Goal: Task Accomplishment & Management: Use online tool/utility

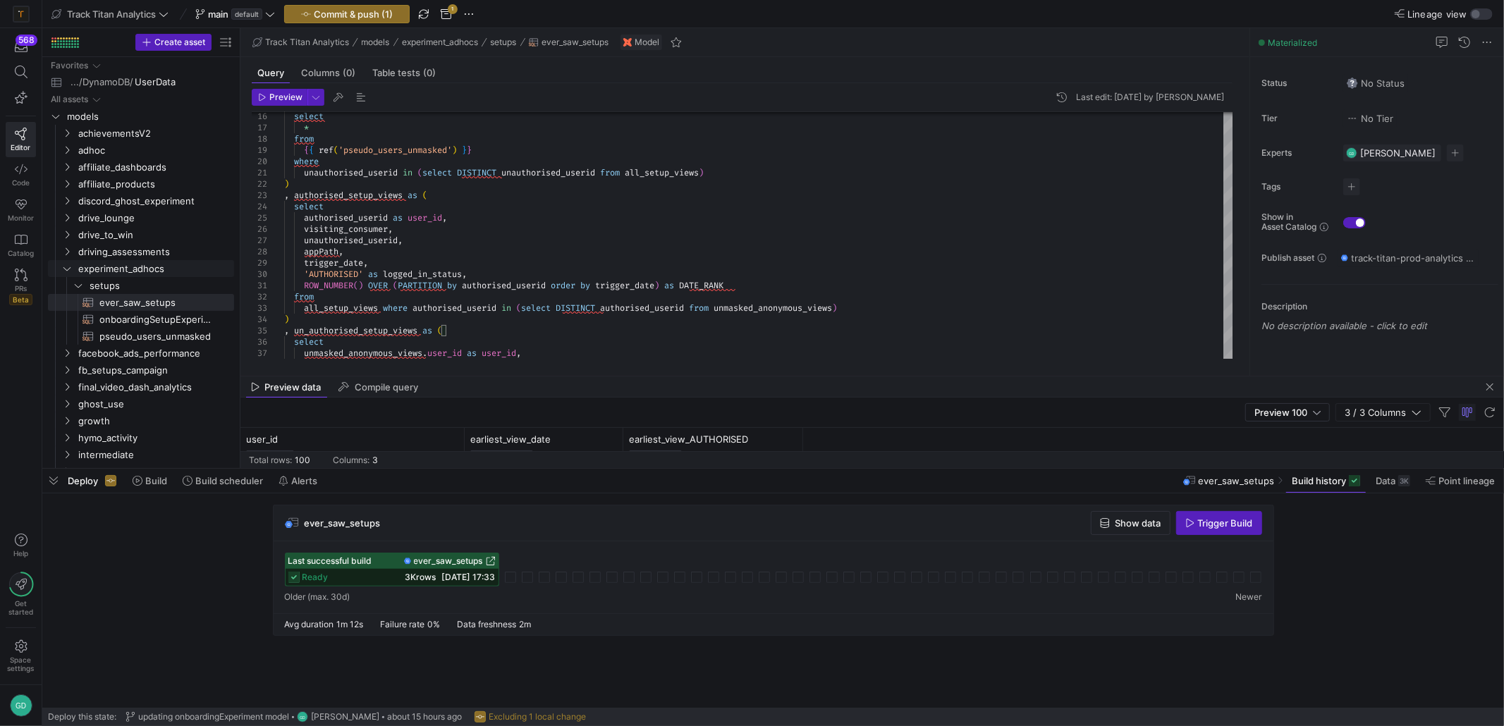
scroll to position [44, 0]
click at [182, 314] on span "onboardingSetupExperiment​​​​​​​​​​" at bounding box center [158, 320] width 118 height 16
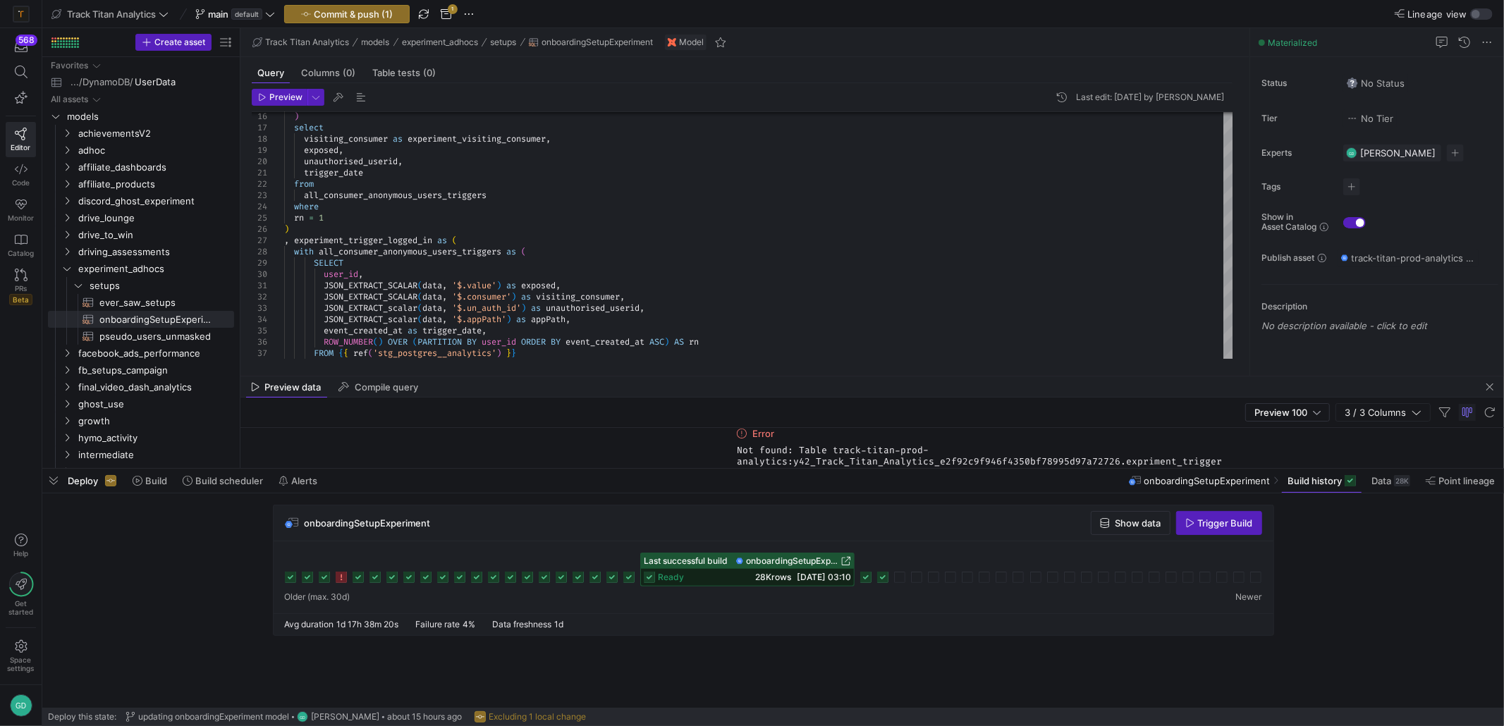
click at [884, 578] on icon at bounding box center [882, 577] width 11 height 11
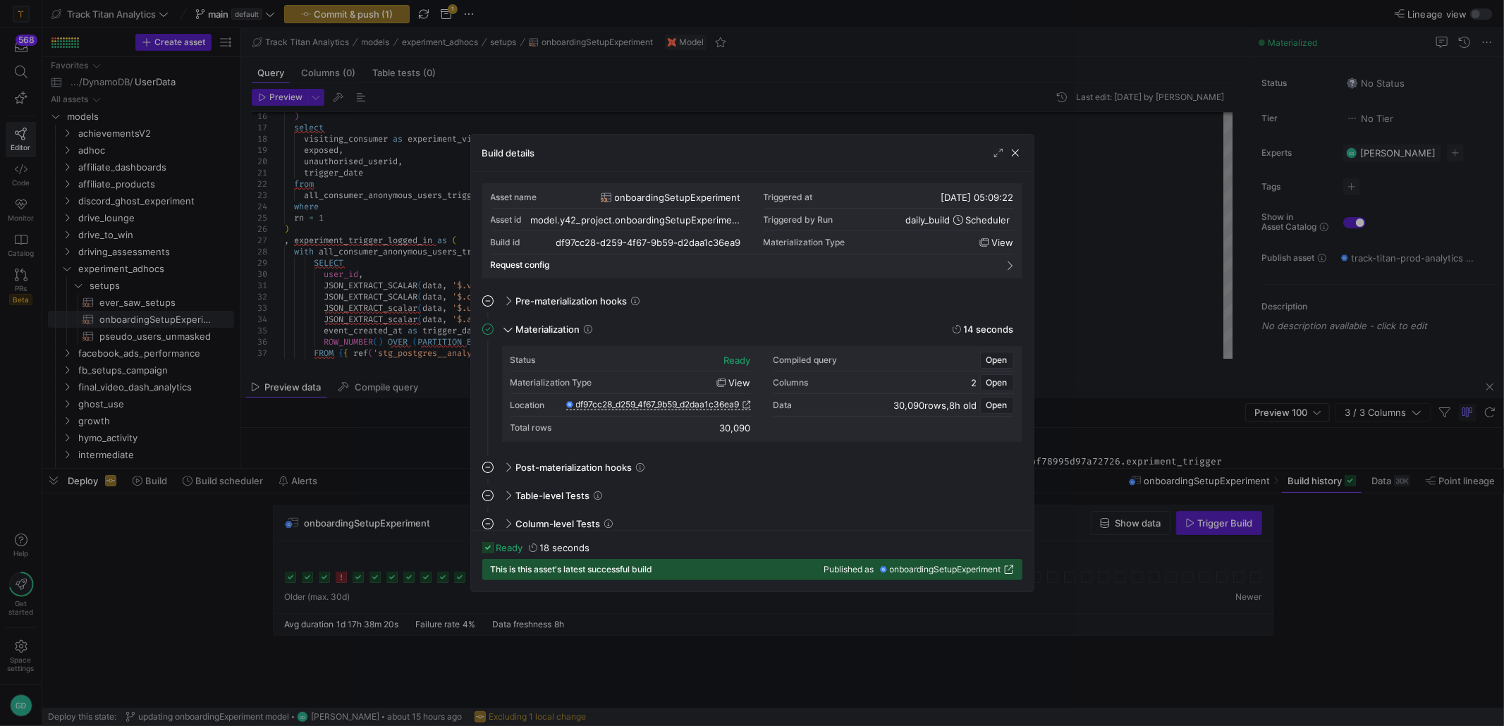
click at [1012, 141] on div "Build details" at bounding box center [752, 153] width 562 height 37
click at [1011, 149] on span "button" at bounding box center [1015, 153] width 14 height 14
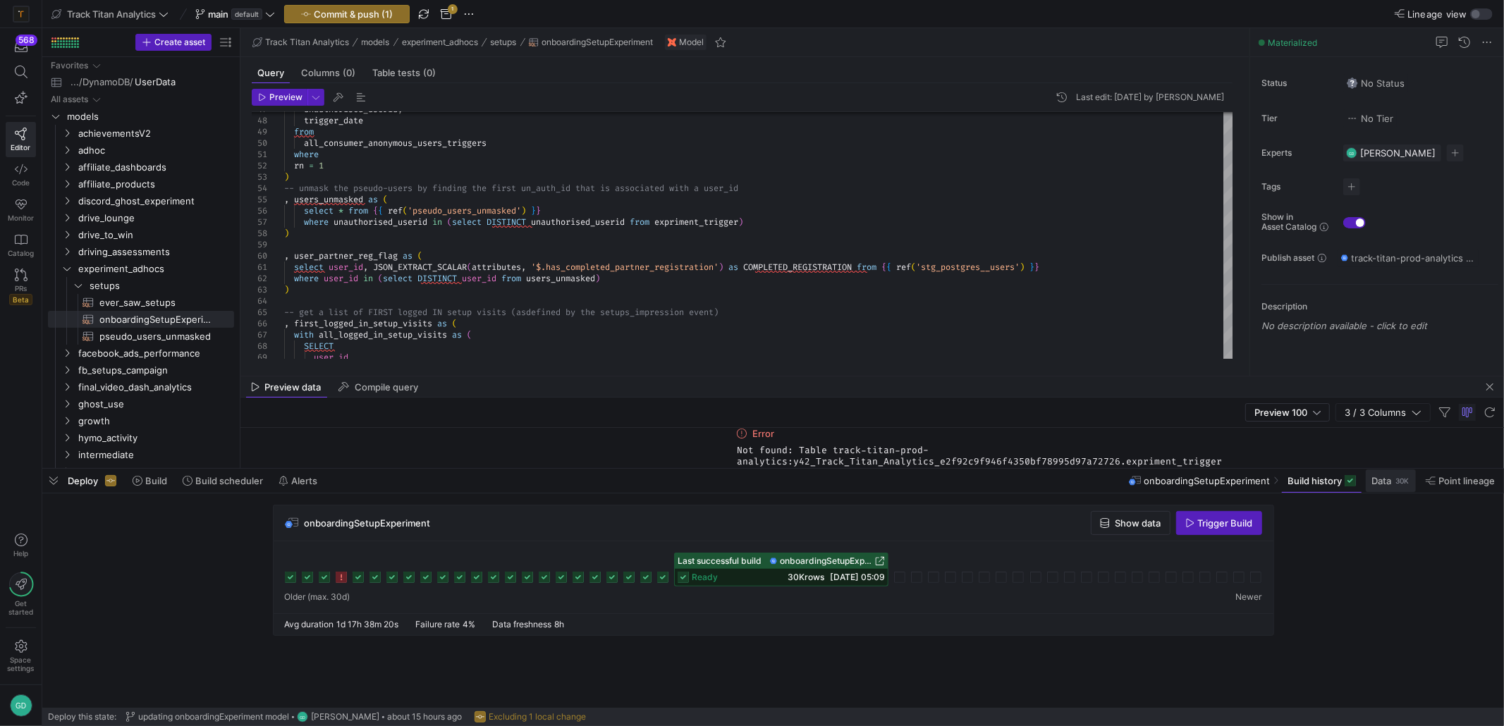
click at [1396, 484] on div "30K" at bounding box center [1402, 480] width 16 height 11
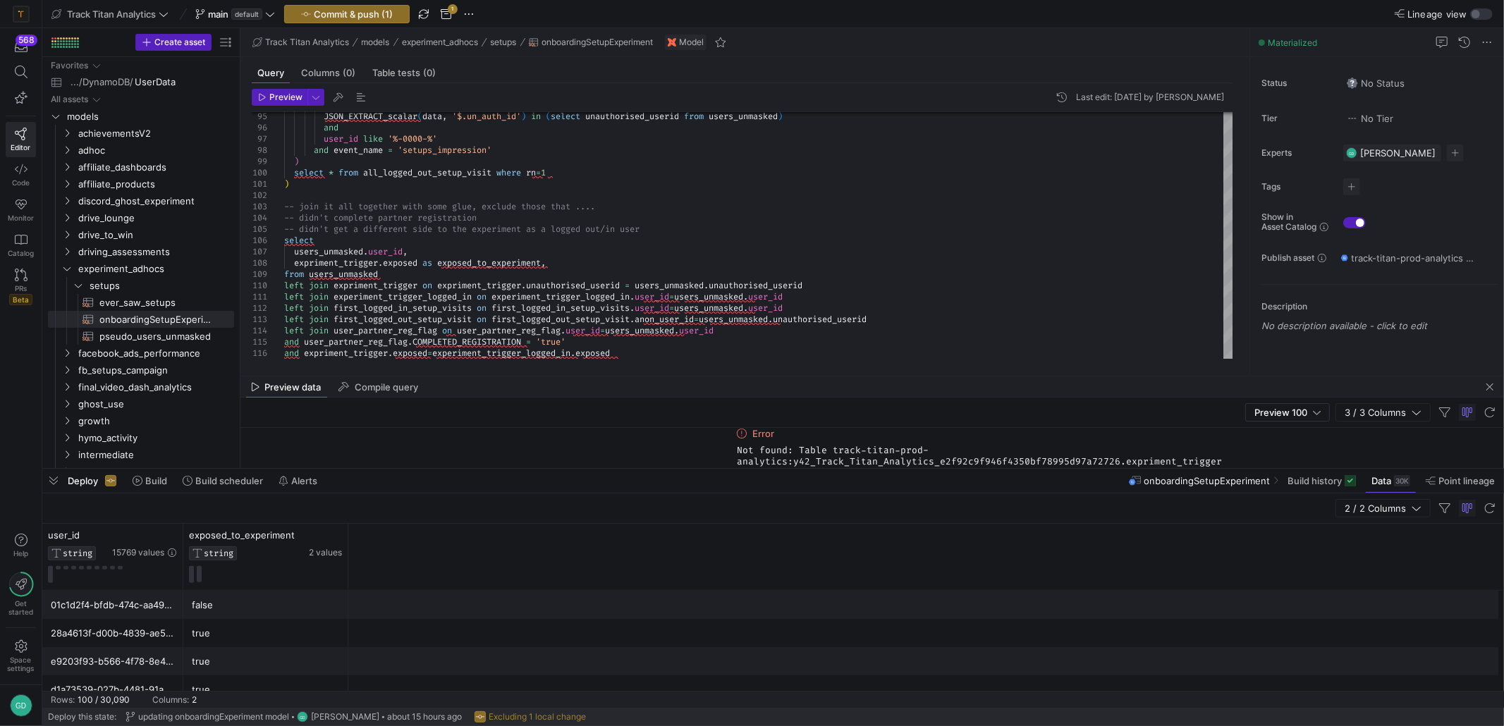
click at [285, 107] on header "Preview Last edit: [DATE] by [PERSON_NAME]" at bounding box center [742, 100] width 980 height 23
type textarea "event_created_at as view_date, ROW_NUMBER() OVER (PARTITION BY JSON_EXTRACT_sca…"
click at [215, 6] on span at bounding box center [234, 14] width 85 height 17
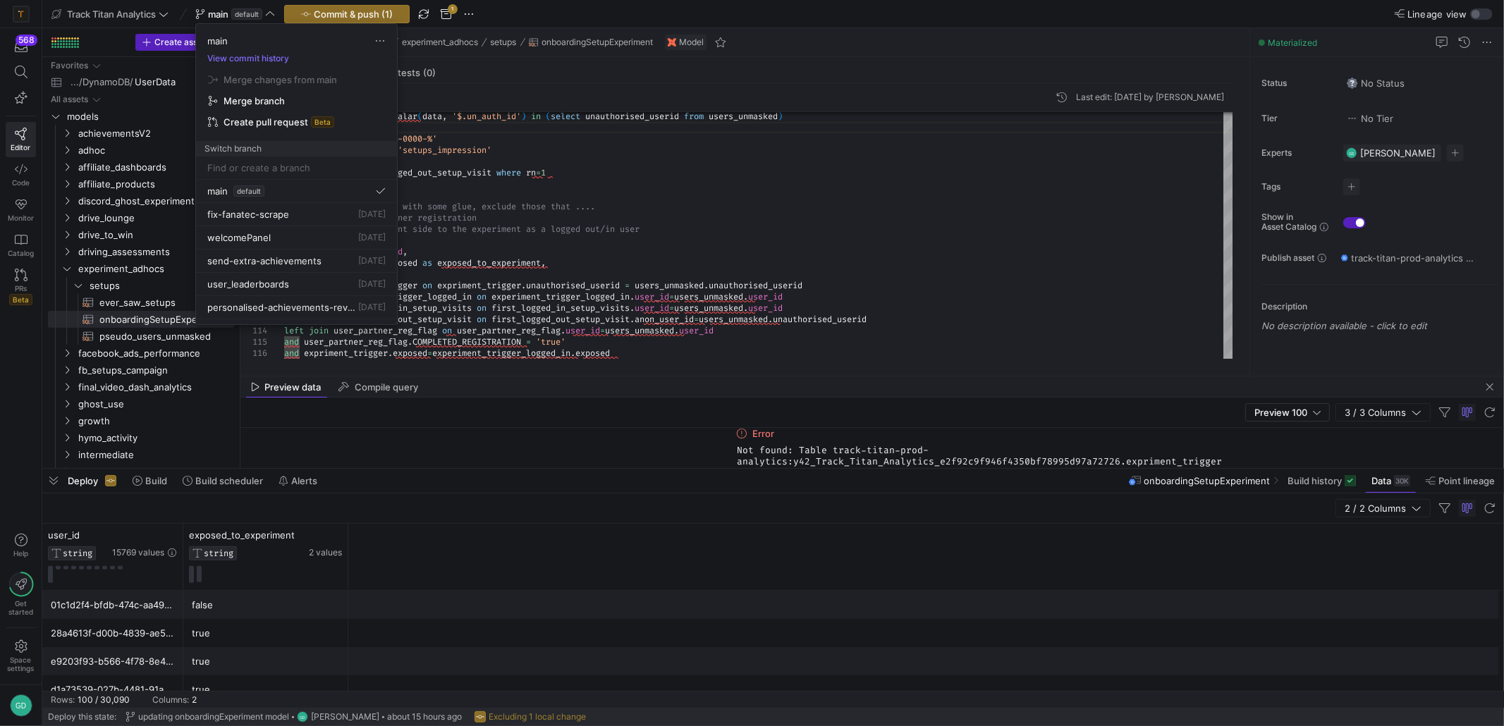
click at [353, 13] on div at bounding box center [752, 363] width 1504 height 726
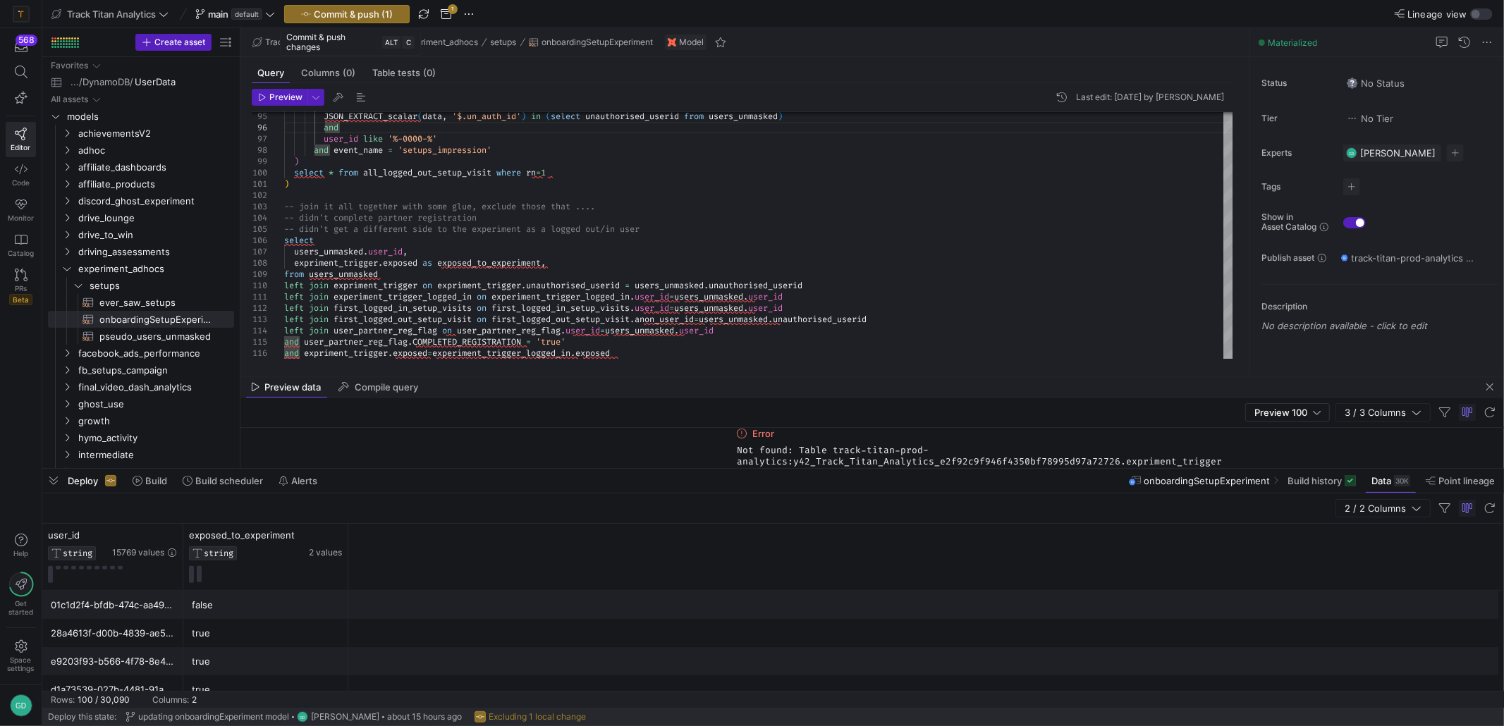
click at [353, 13] on span "Commit & push (1)" at bounding box center [353, 13] width 79 height 11
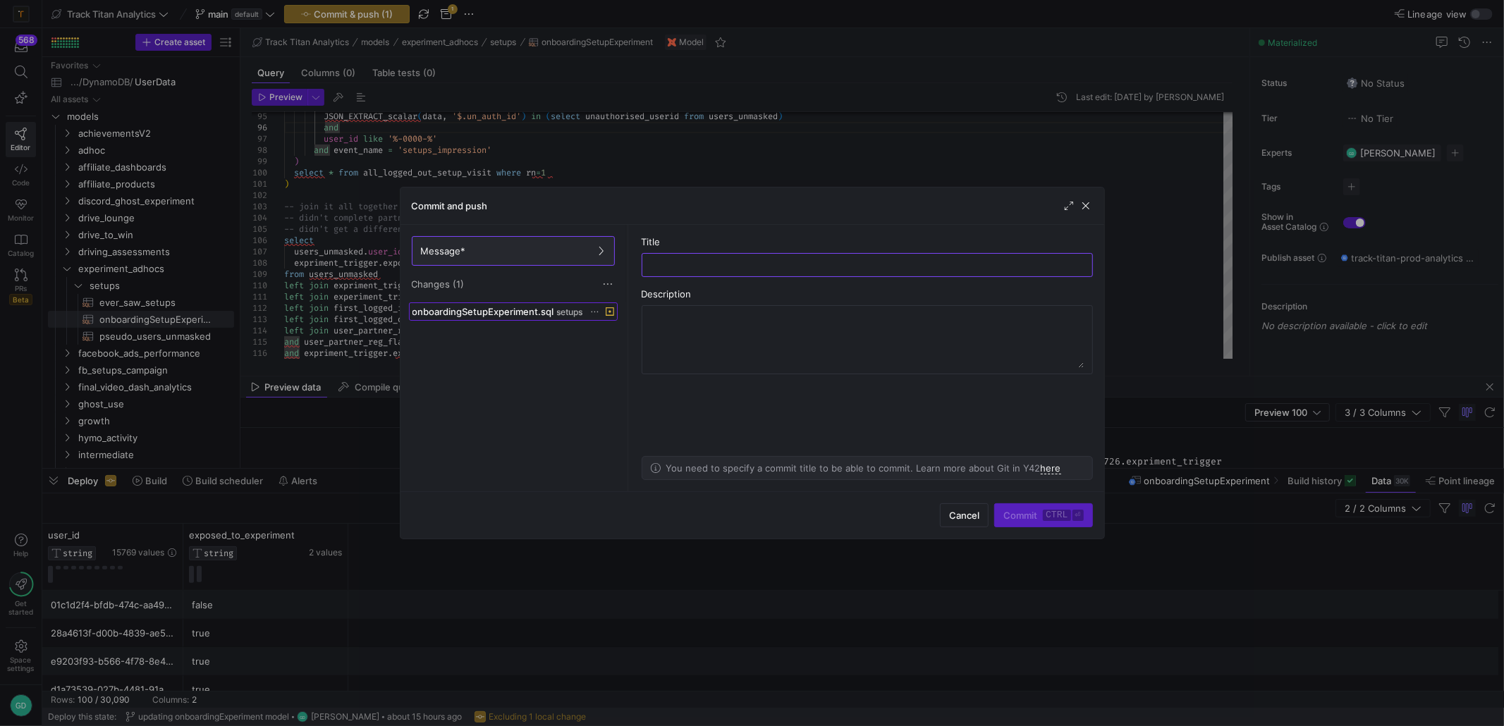
click at [538, 312] on span "onboardingSetupExperiment.sql" at bounding box center [483, 311] width 142 height 11
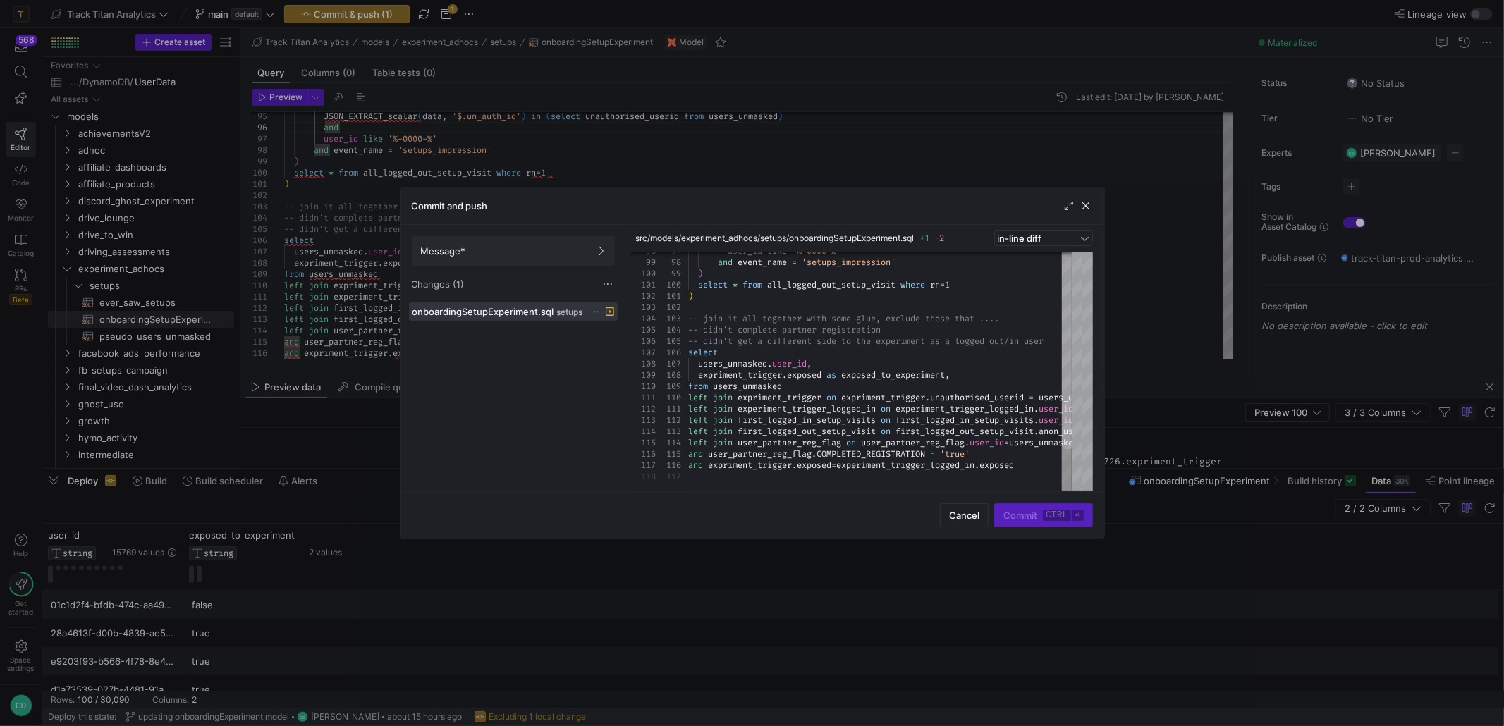
click at [967, 527] on y42-button "Cancel" at bounding box center [964, 515] width 49 height 24
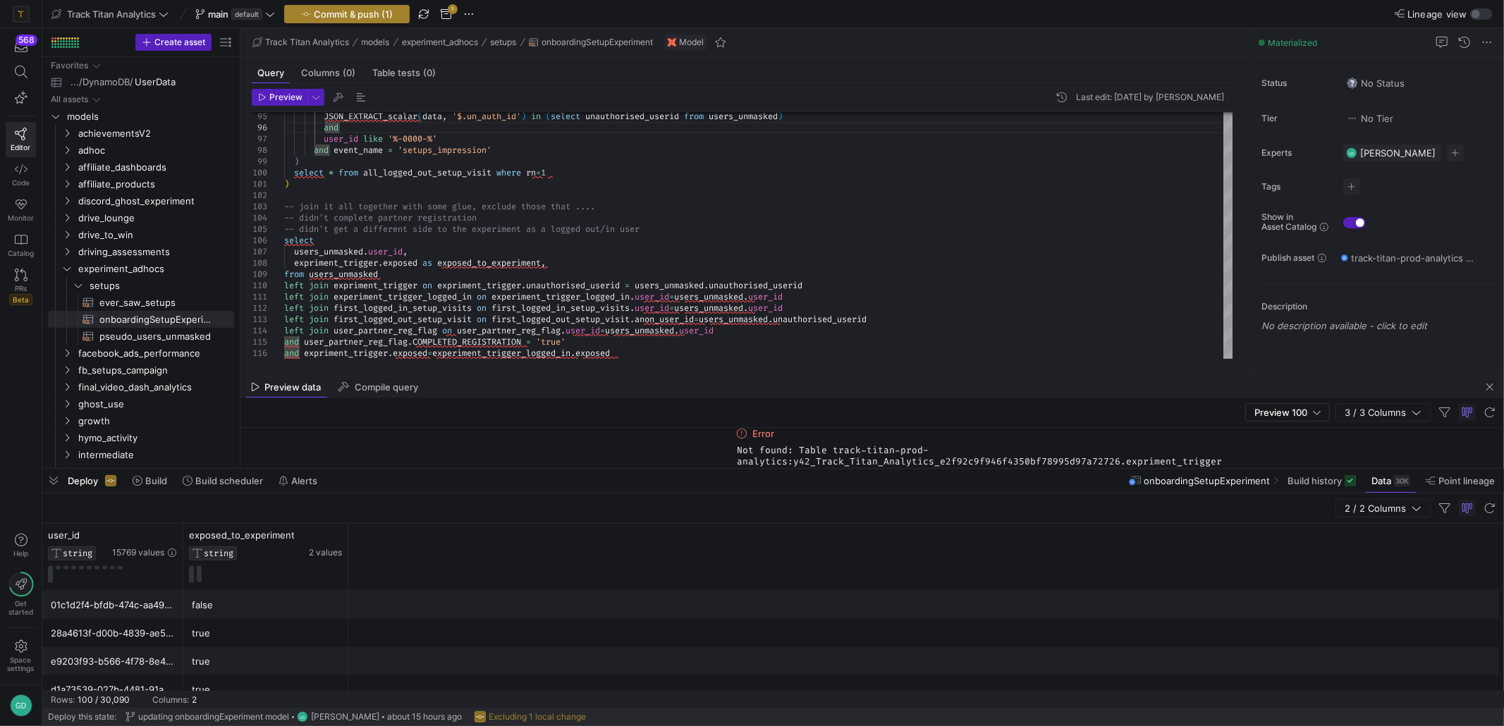
click at [366, 8] on span "Commit & push (1)" at bounding box center [353, 13] width 79 height 11
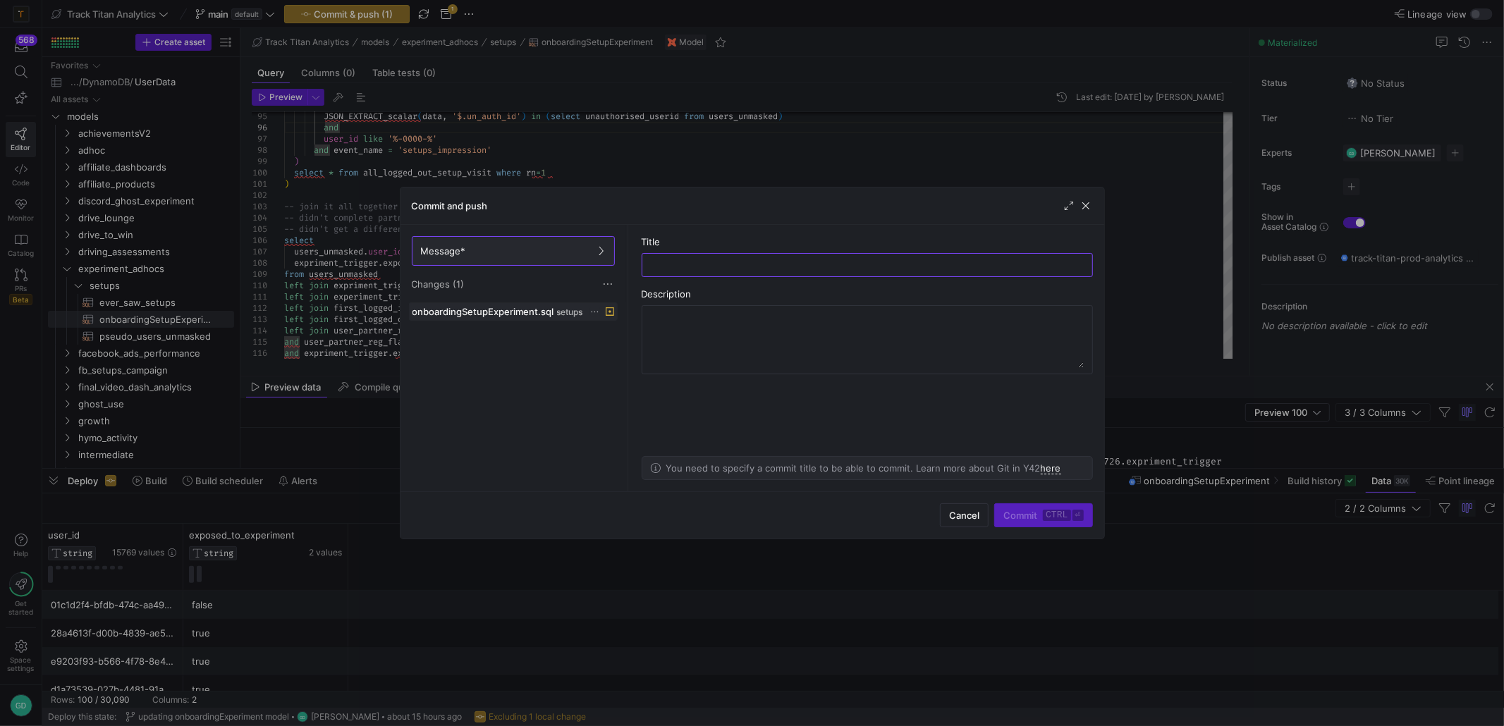
click at [591, 312] on icon at bounding box center [594, 311] width 9 height 9
click at [613, 348] on span "Discard" at bounding box center [615, 351] width 32 height 11
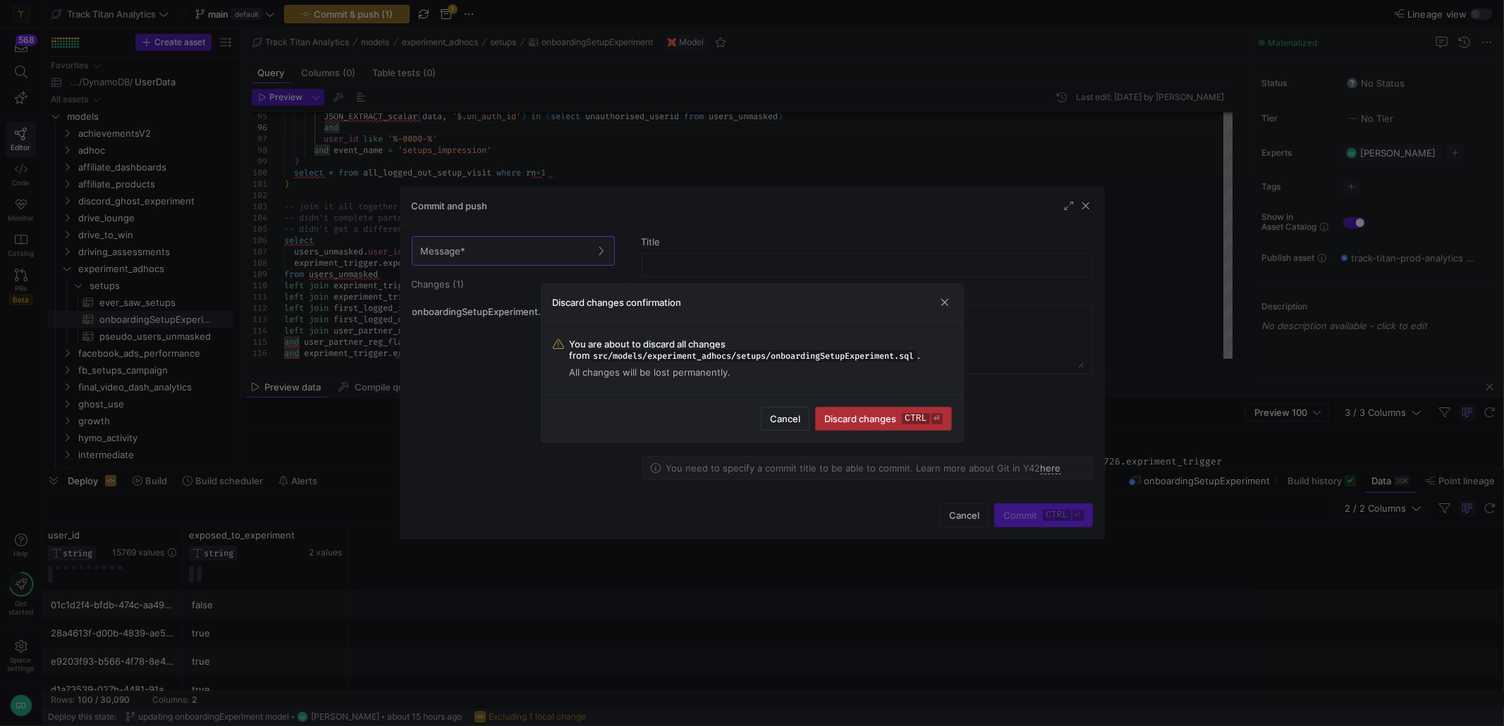
click at [899, 413] on span "Discard changes ctrl ⏎" at bounding box center [883, 418] width 118 height 11
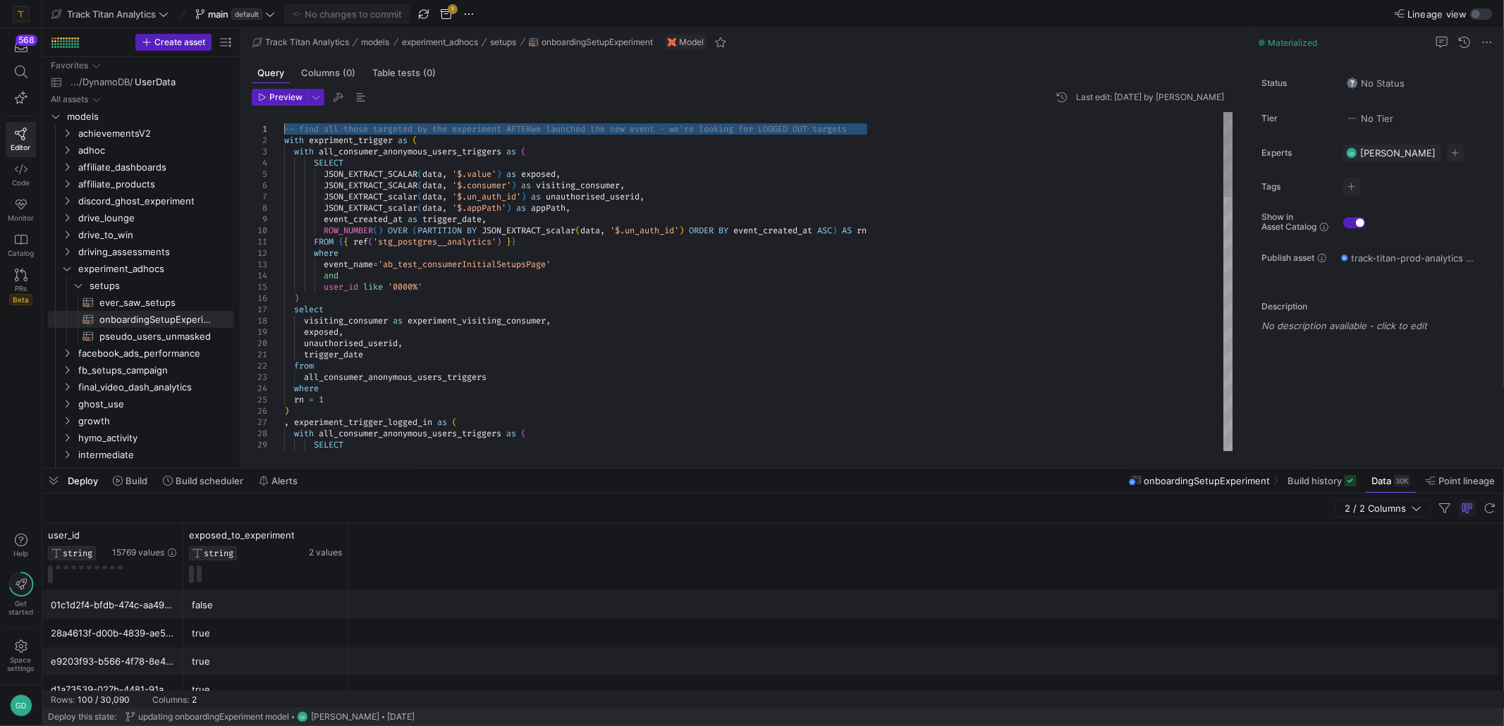
scroll to position [0, 161]
drag, startPoint x: 725, startPoint y: 113, endPoint x: 629, endPoint y: 113, distance: 95.9
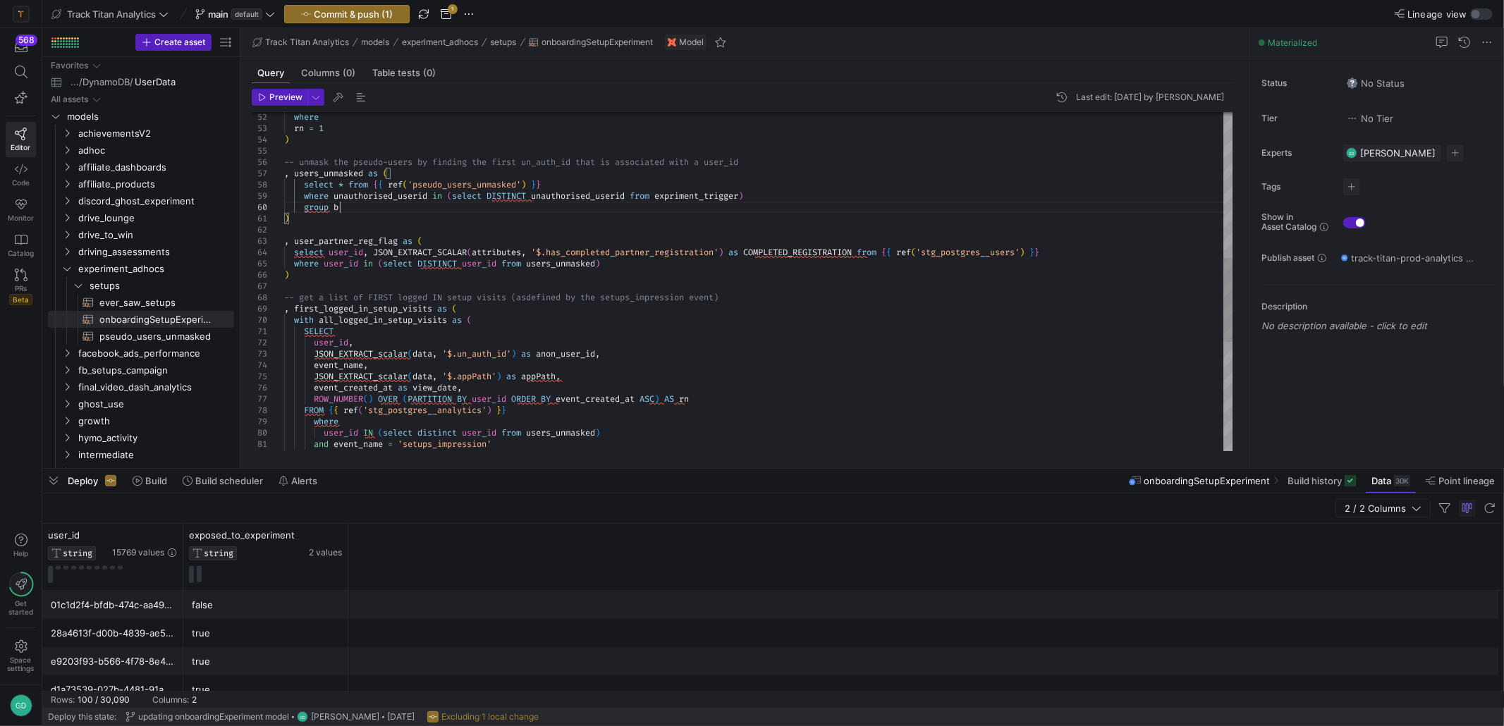
scroll to position [102, 65]
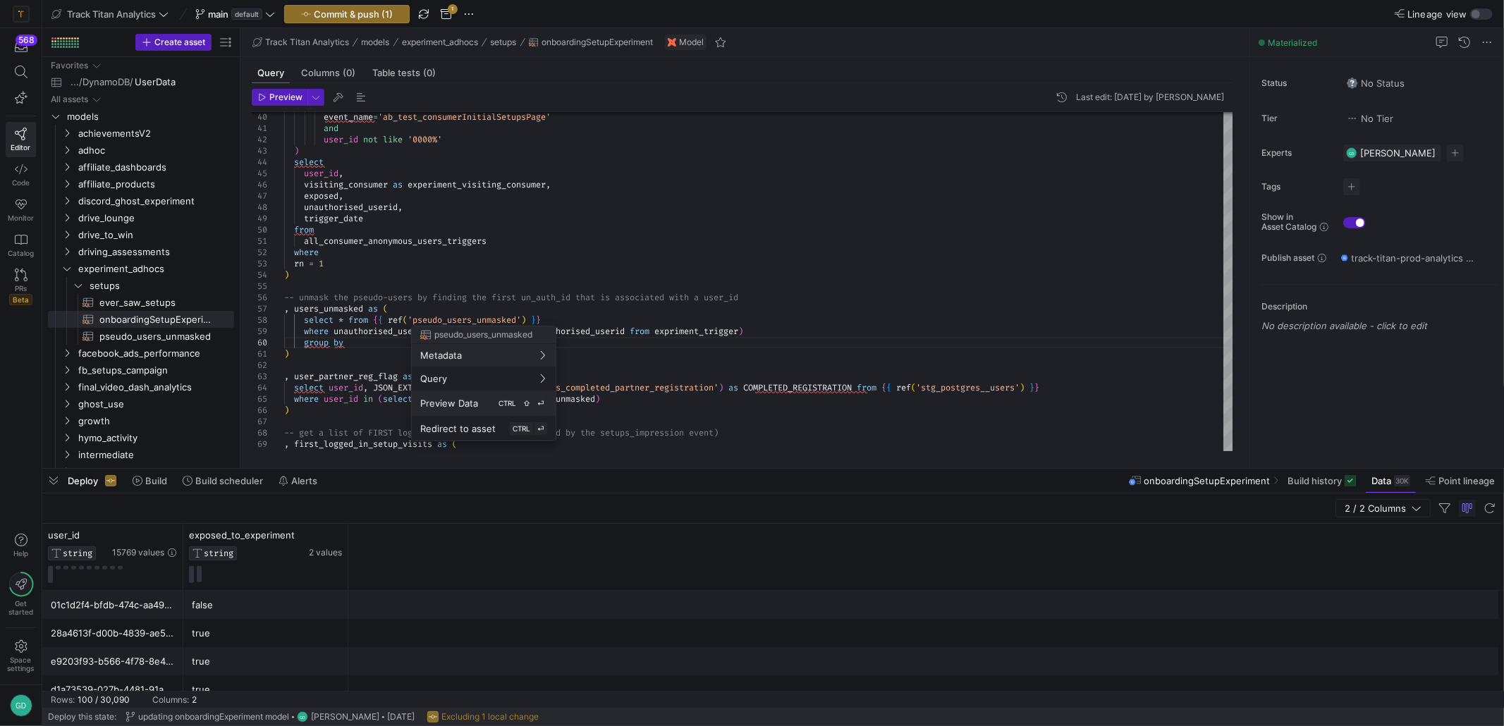
click at [468, 407] on span "Preview Data" at bounding box center [449, 403] width 58 height 11
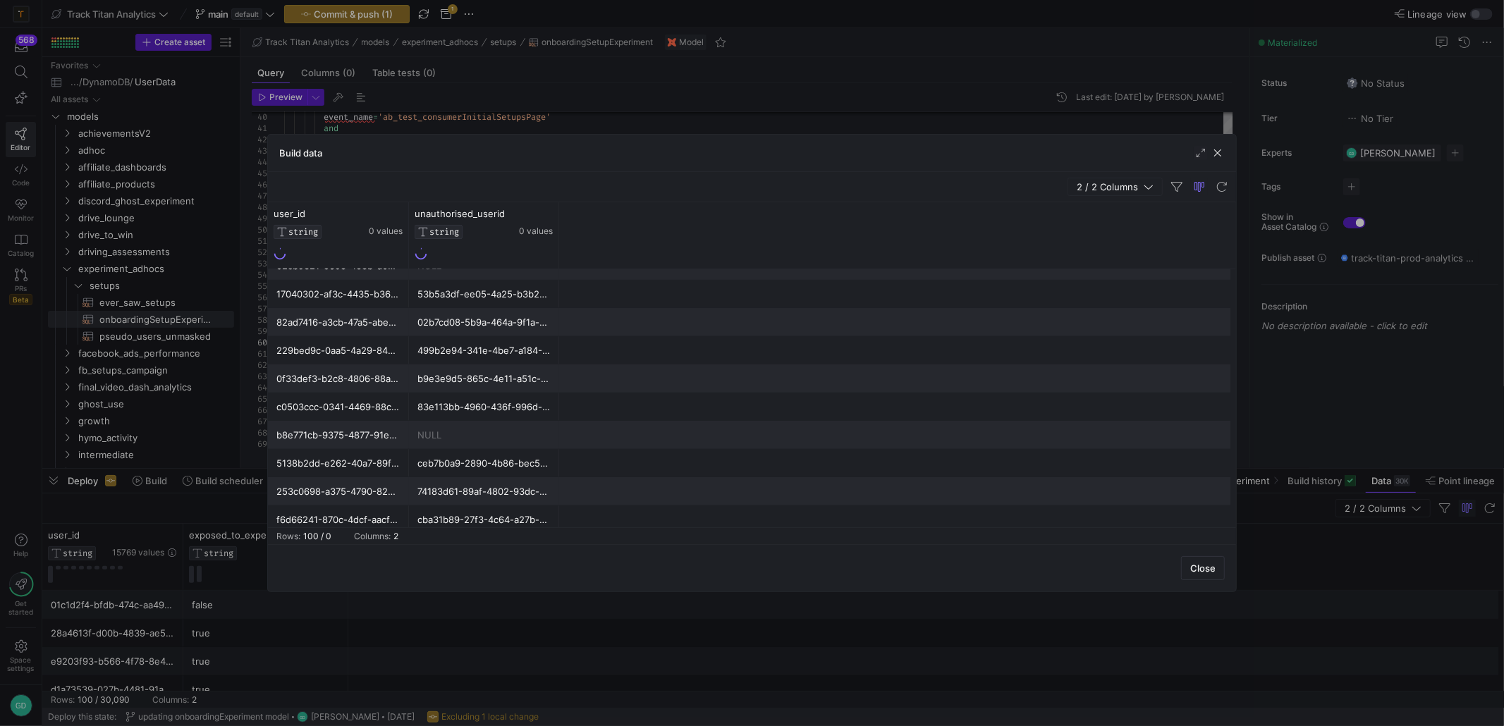
scroll to position [321, 0]
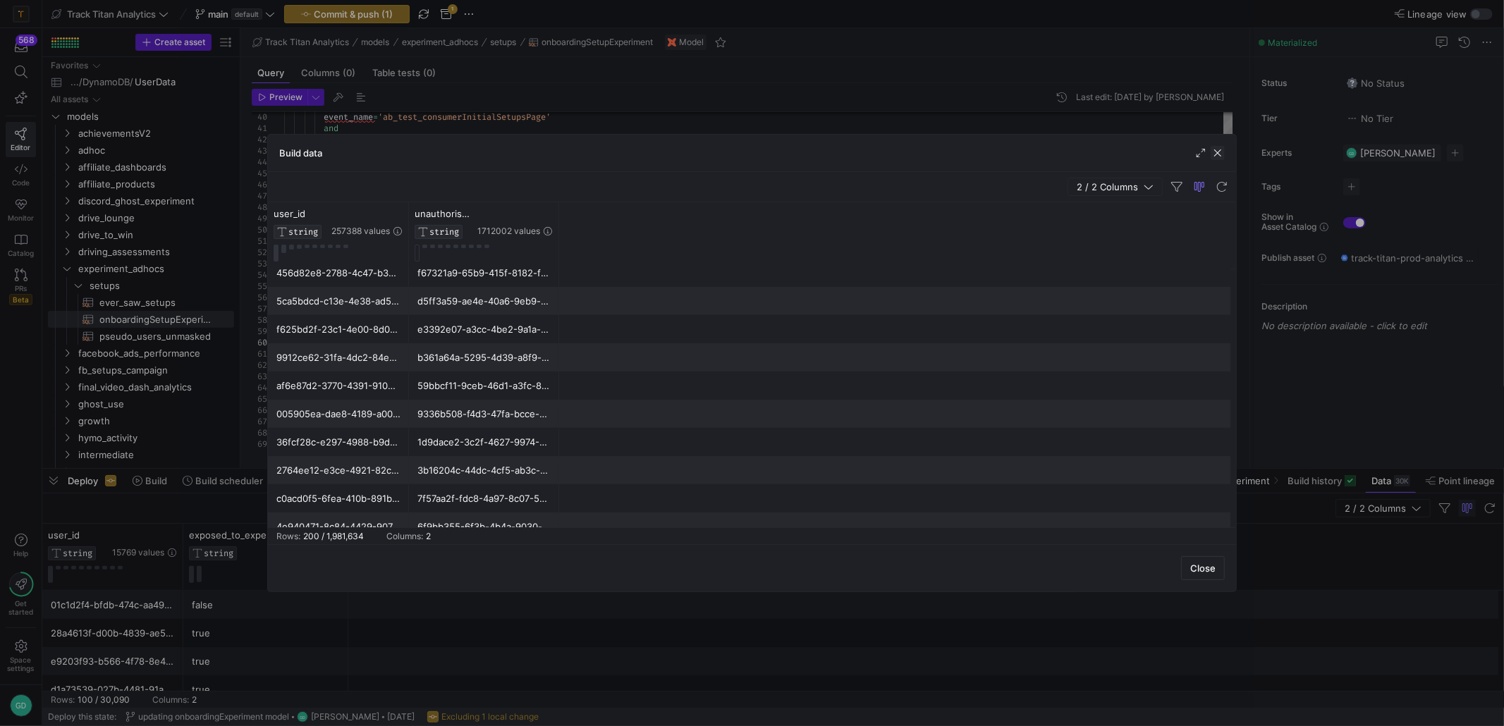
click at [1217, 158] on span "button" at bounding box center [1217, 153] width 14 height 14
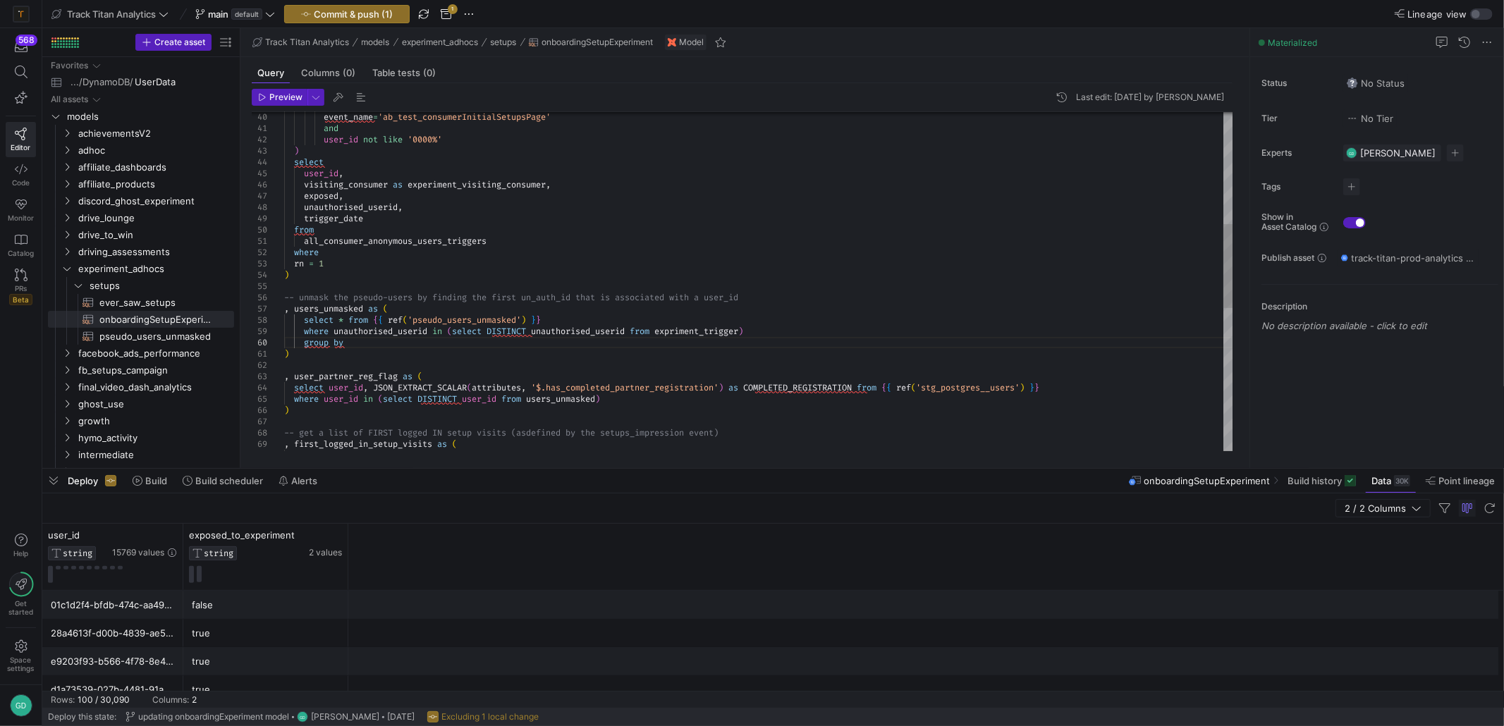
click at [479, 349] on div ", first_logged_in_setup_visits as ( with all_logged_in_setup_visits as ( where …" at bounding box center [758, 342] width 949 height 1365
click at [496, 347] on div ", first_logged_in_setup_visits as ( with all_logged_in_setup_visits as ( where …" at bounding box center [758, 342] width 949 height 1365
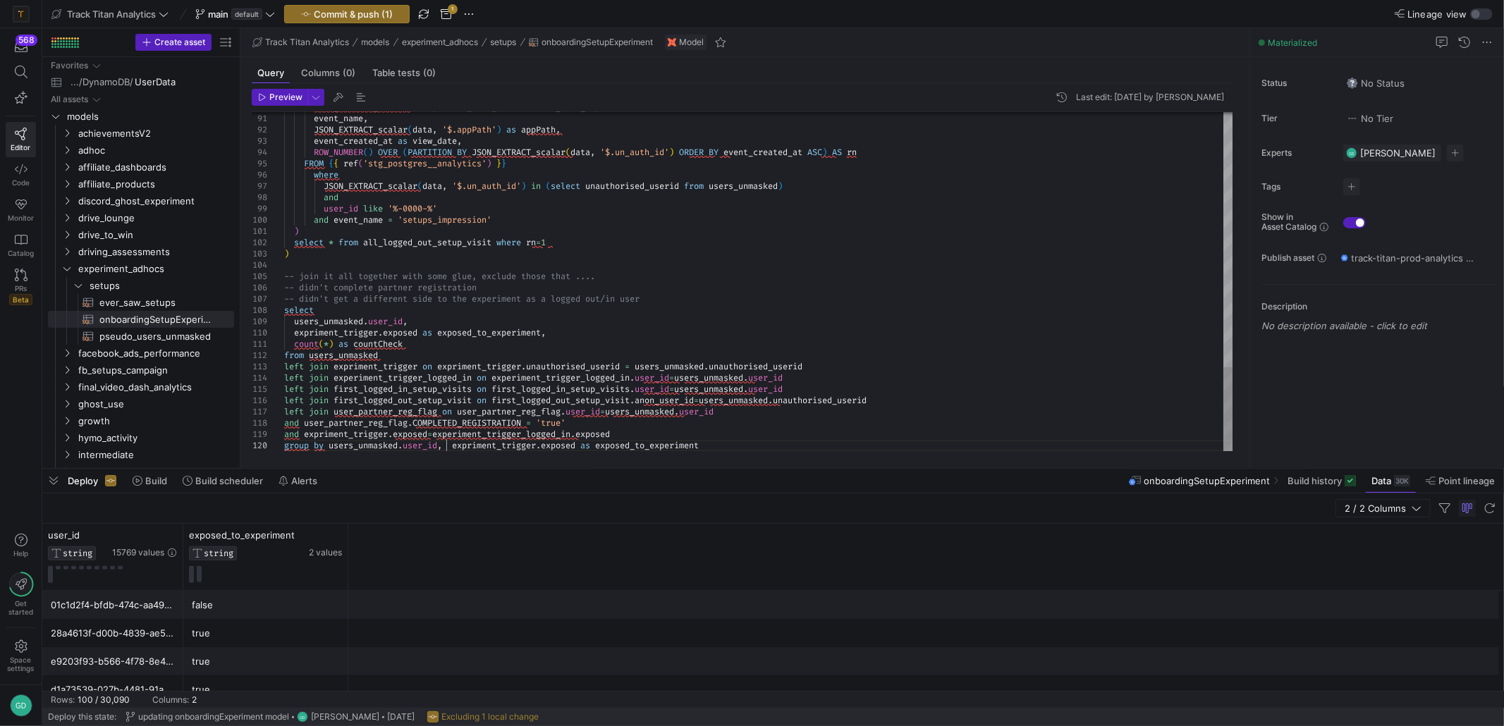
scroll to position [67, 166]
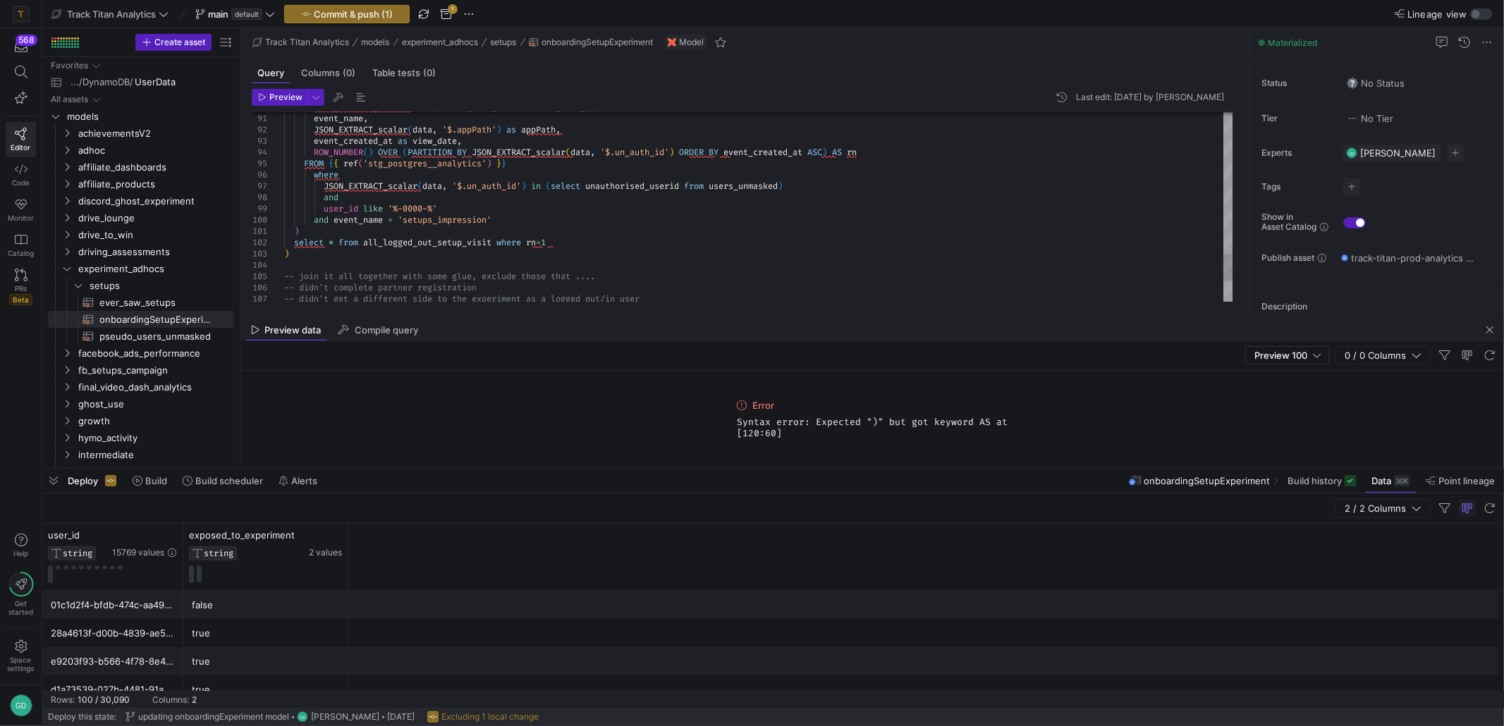
drag, startPoint x: 730, startPoint y: 219, endPoint x: 734, endPoint y: 316, distance: 98.1
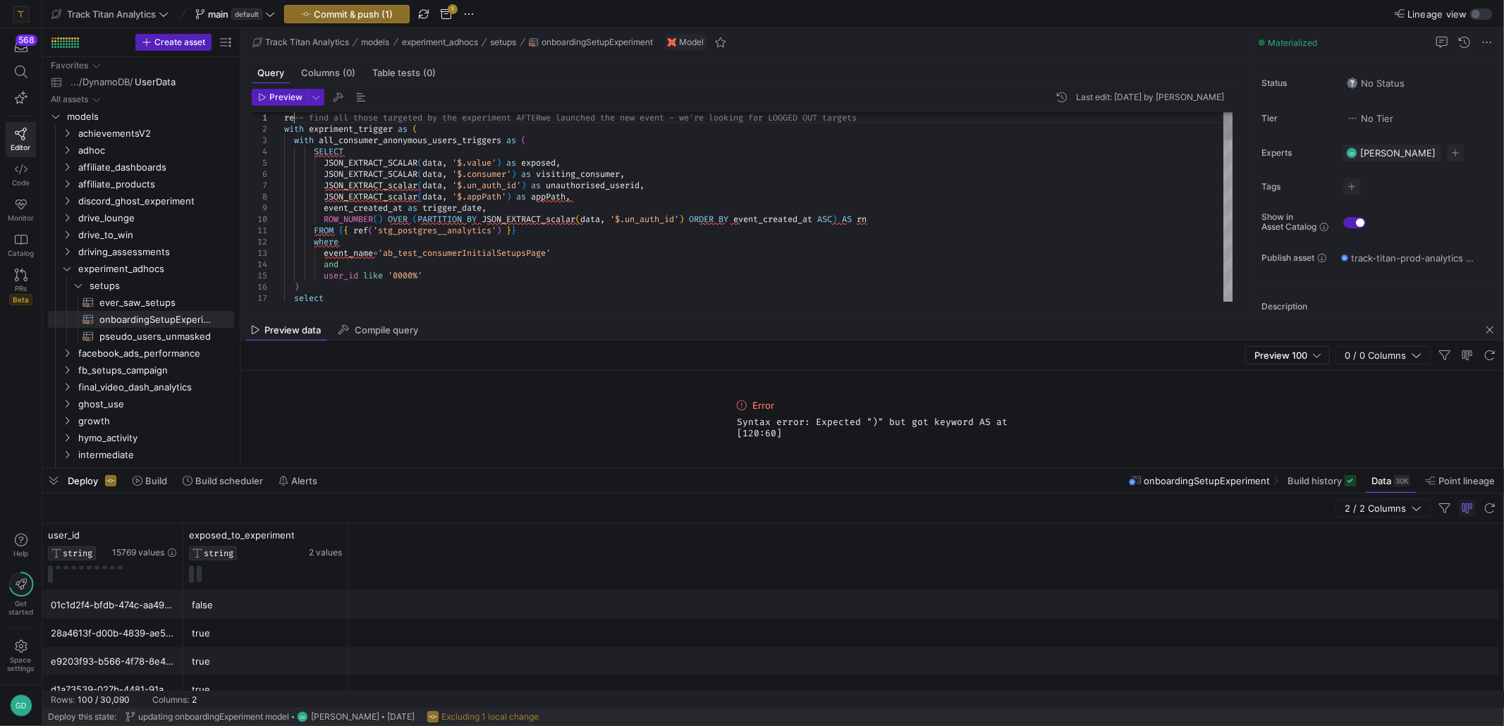
scroll to position [11, 9]
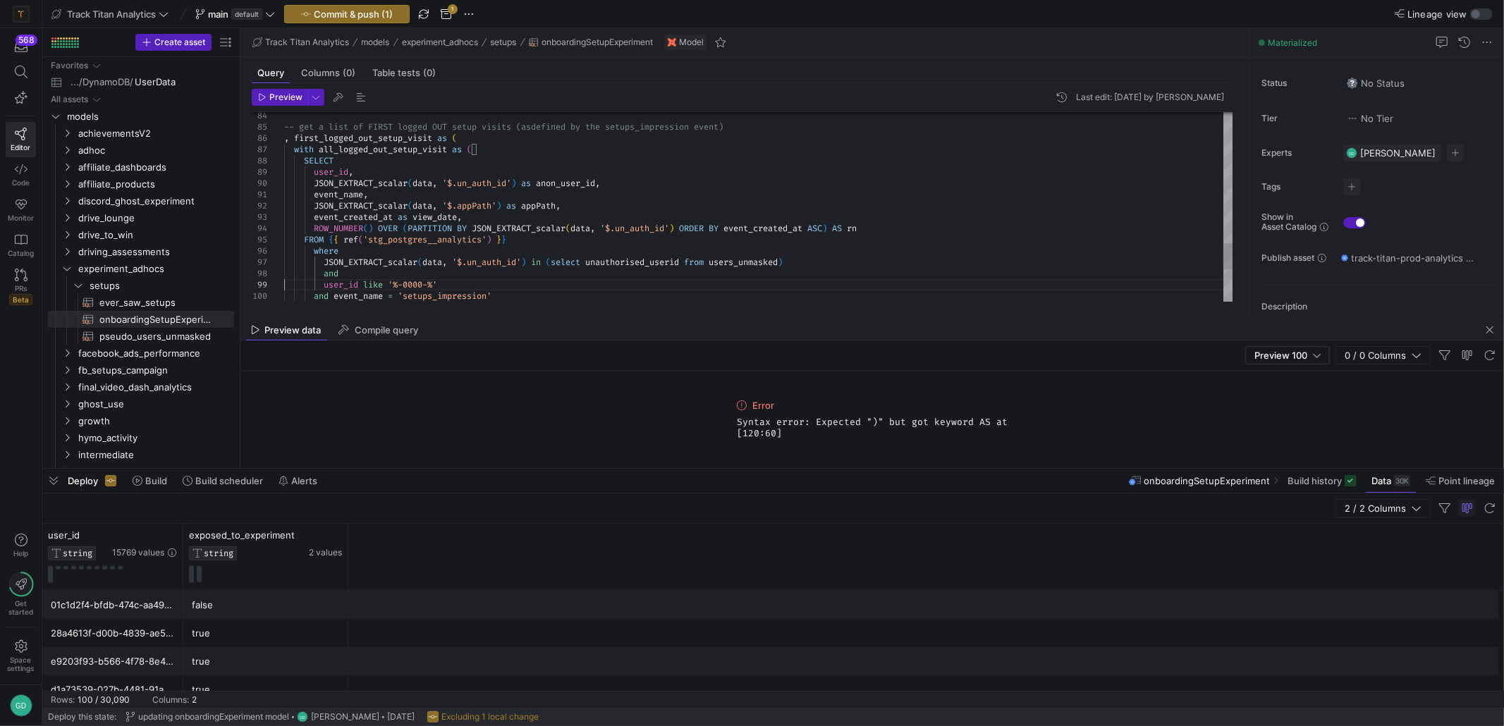
type textarea "count(*) as countCheck from users_unmasked left join expriment_trigger on expri…"
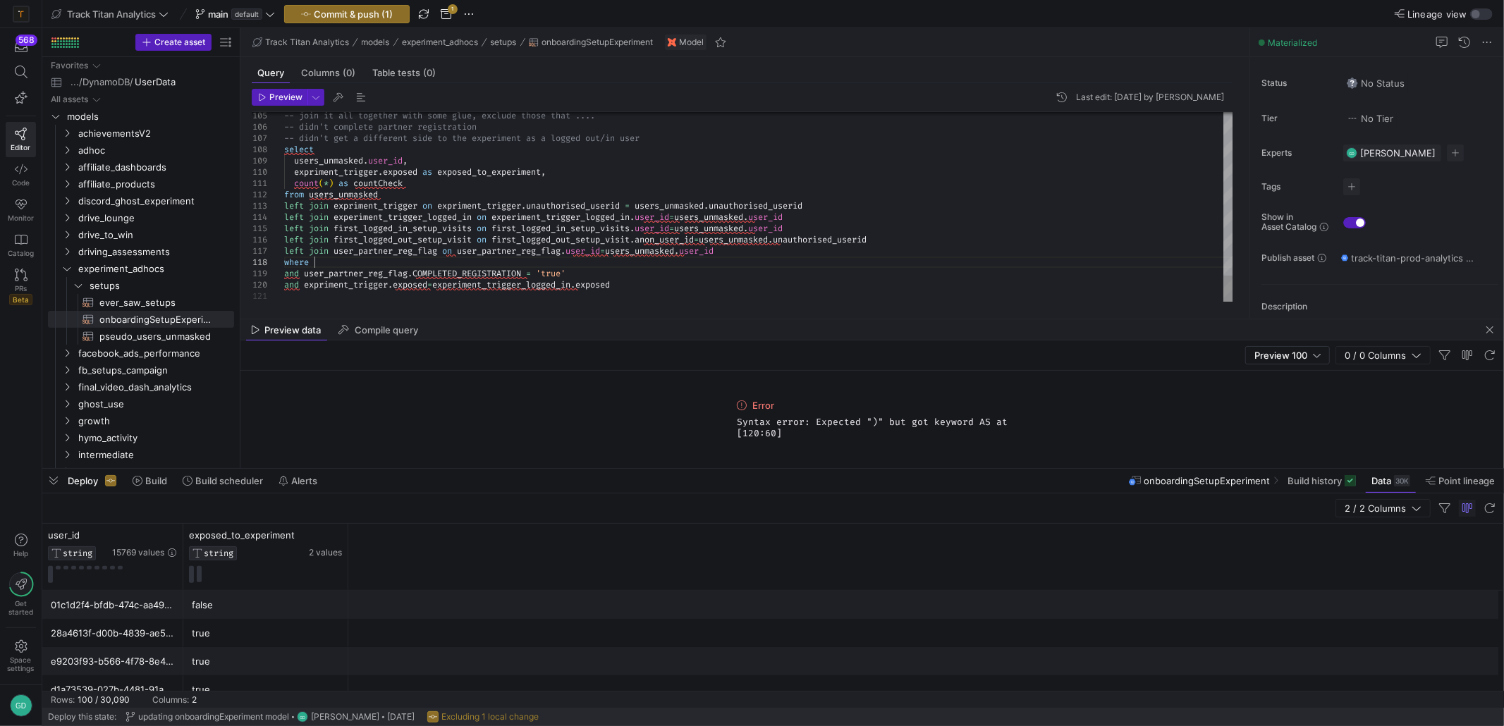
scroll to position [55, 29]
type textarea "nmasked.unauthorised_userid left join experiment_trigger_logged_in on experimen…"
type textarea "group by users_unmasked.user_id, expriment_[DOMAIN_NAME] as exposed_to_experime…"
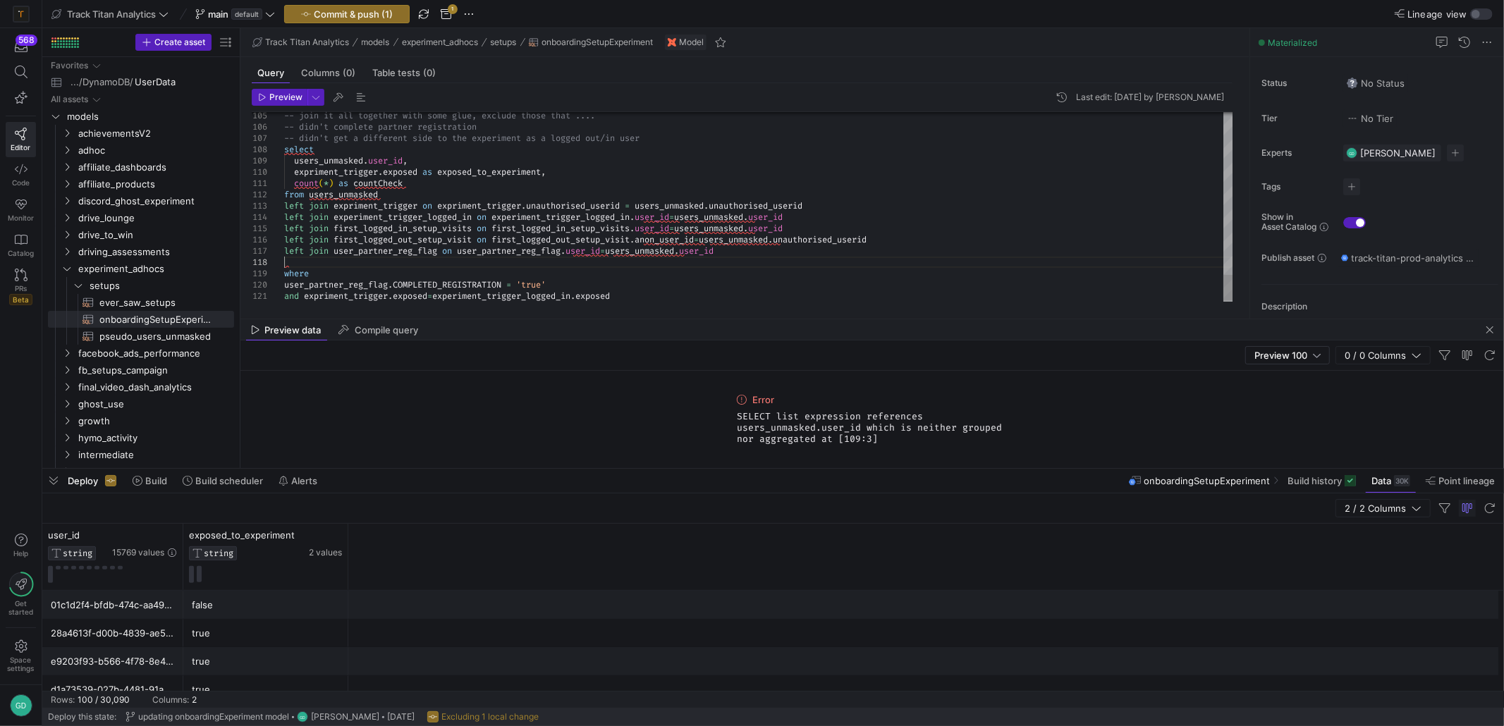
type textarea "group by users_unmasked.user_id, expriment_[DOMAIN_NAME] as exposed_to_experime…"
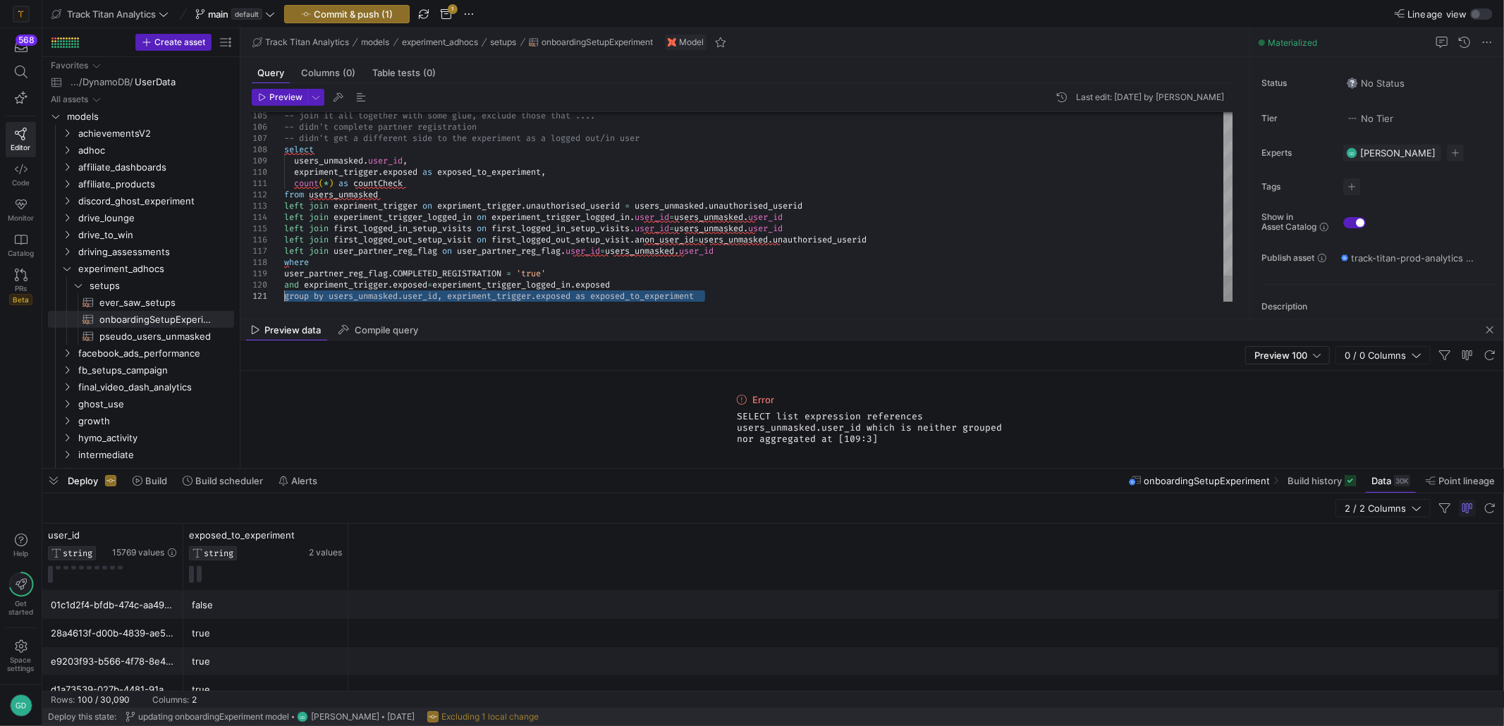
scroll to position [10, 0]
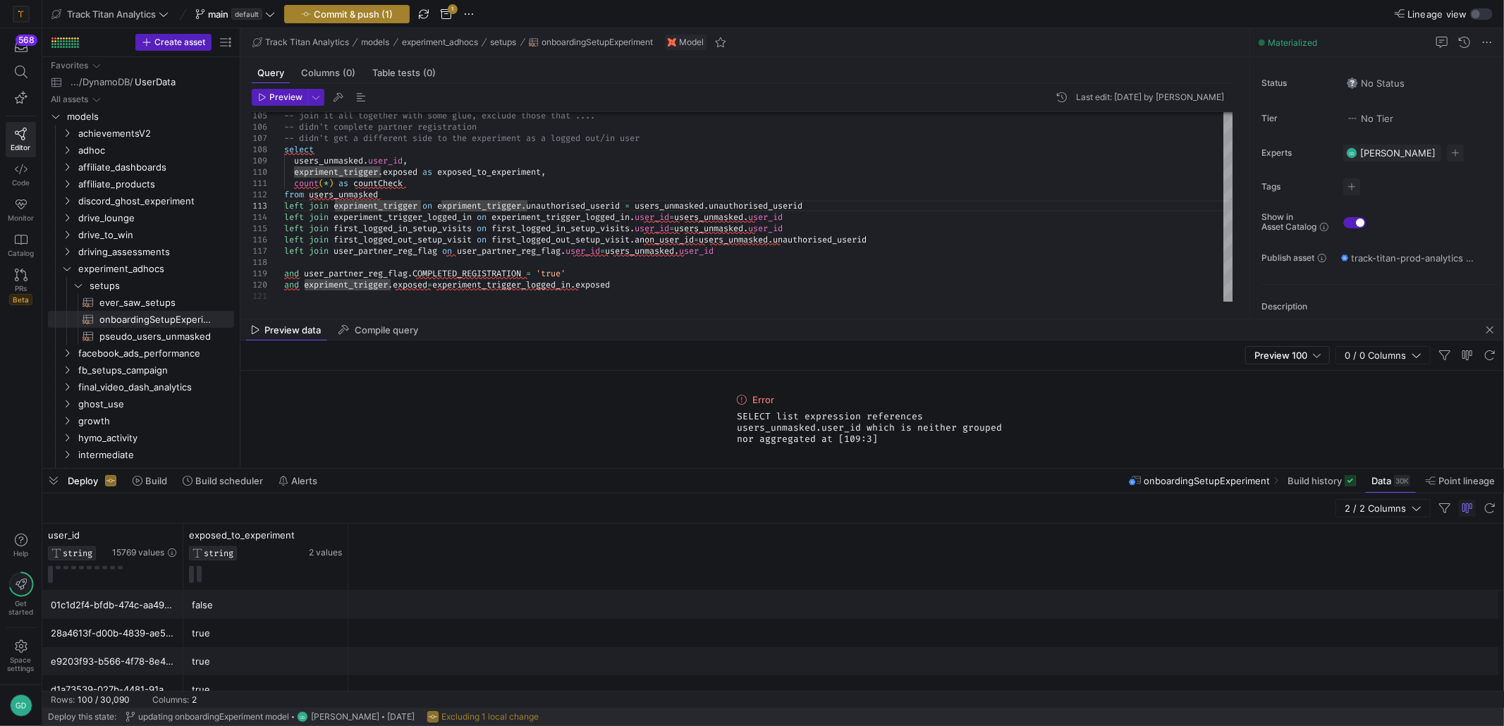
type textarea "count(*) as countCheck from users_unmasked left join expriment_trigger on expri…"
click at [380, 16] on span "Commit & push (1)" at bounding box center [353, 13] width 79 height 11
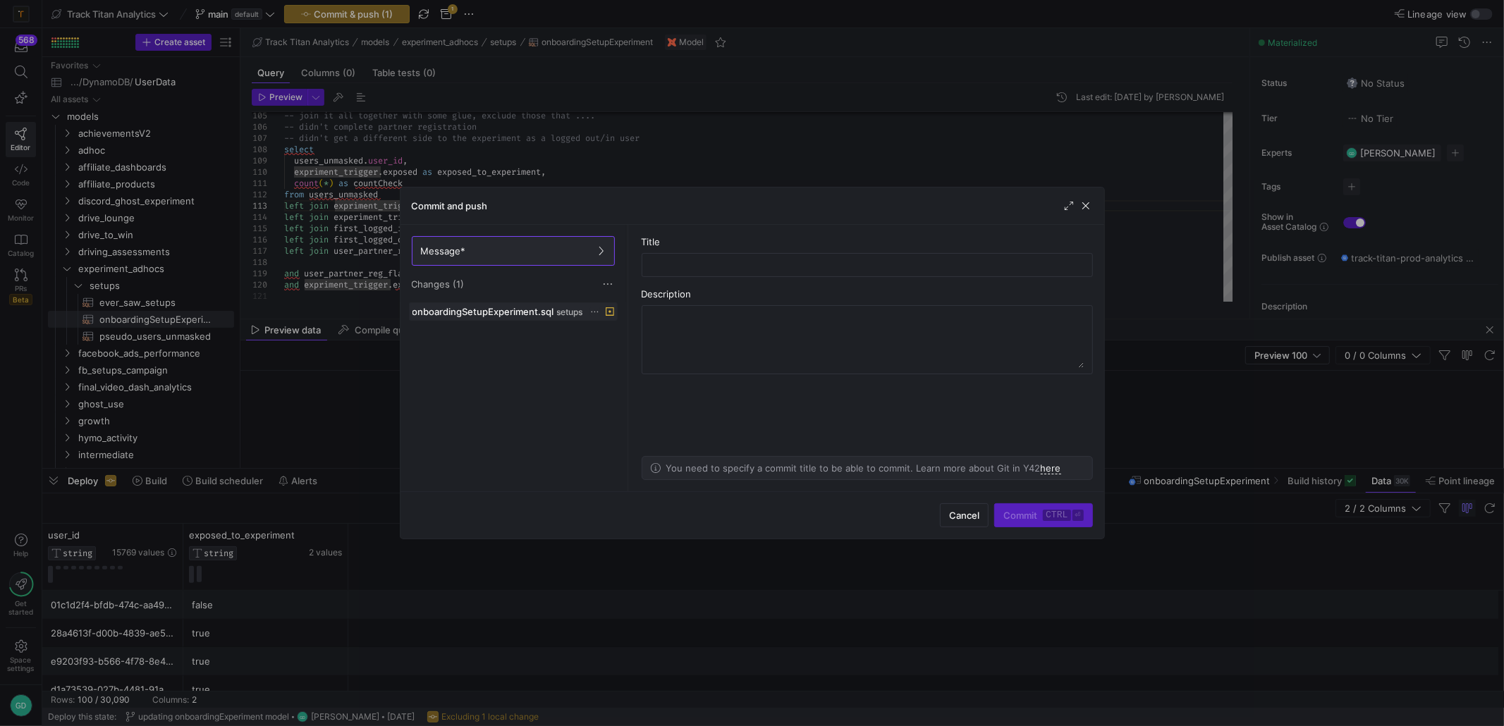
click at [590, 313] on icon at bounding box center [594, 311] width 9 height 9
click at [540, 312] on span "onboardingSetupExperiment.sql" at bounding box center [483, 311] width 142 height 11
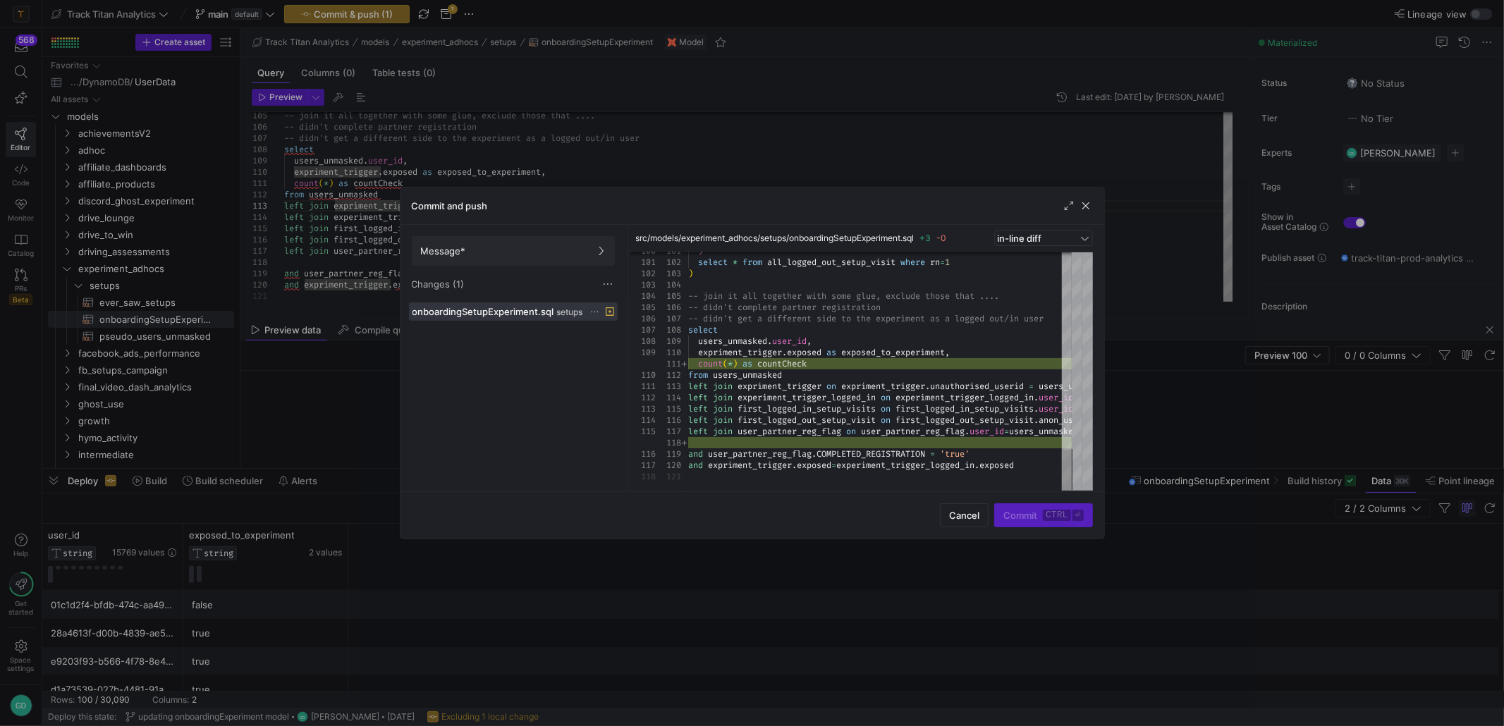
click at [612, 295] on div "Message* Changes (1)" at bounding box center [513, 264] width 226 height 78
click at [612, 293] on div "Message* Changes (1)" at bounding box center [513, 264] width 226 height 78
click at [612, 289] on span at bounding box center [608, 284] width 14 height 14
click at [631, 332] on span "Discard all changes" at bounding box center [659, 326] width 98 height 11
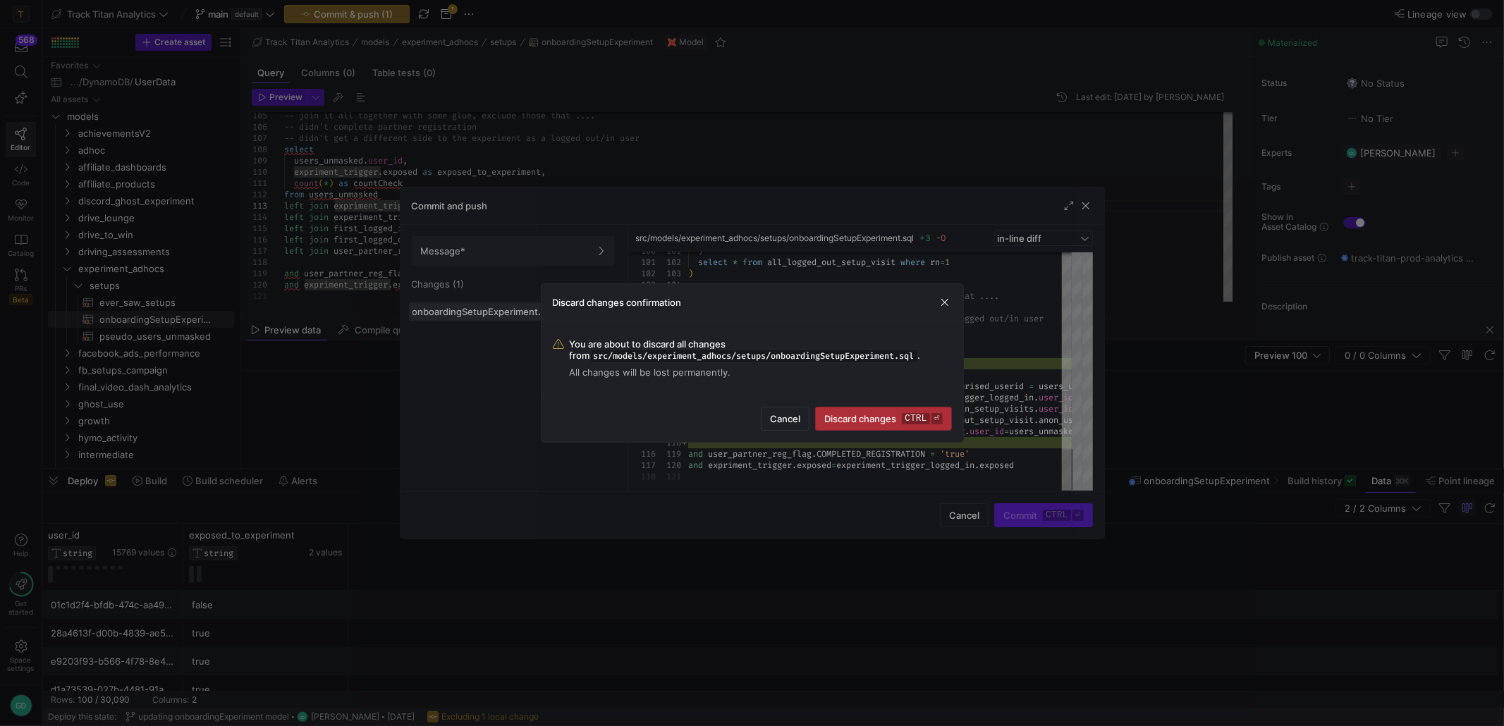
click at [882, 407] on span "submit" at bounding box center [883, 418] width 135 height 23
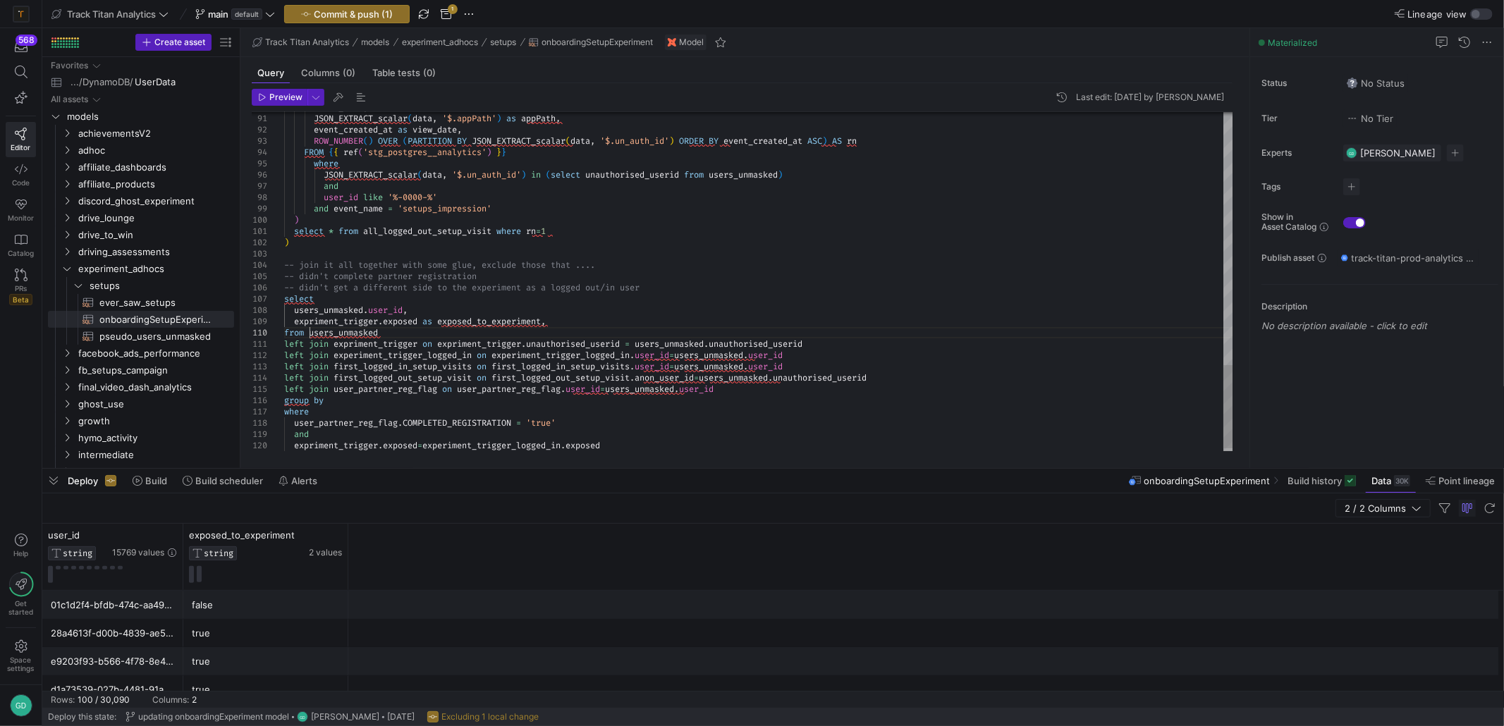
scroll to position [55, 24]
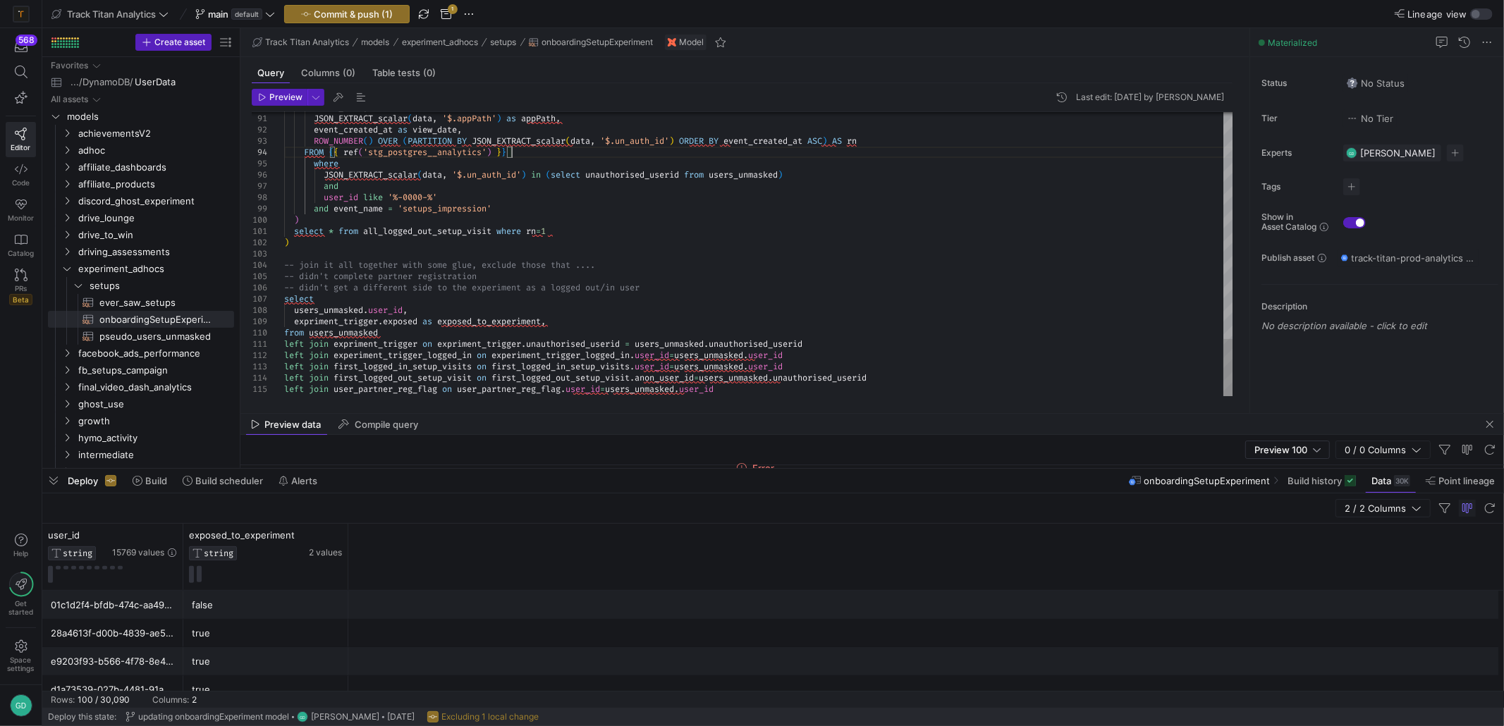
drag, startPoint x: 753, startPoint y: 219, endPoint x: 711, endPoint y: 412, distance: 197.0
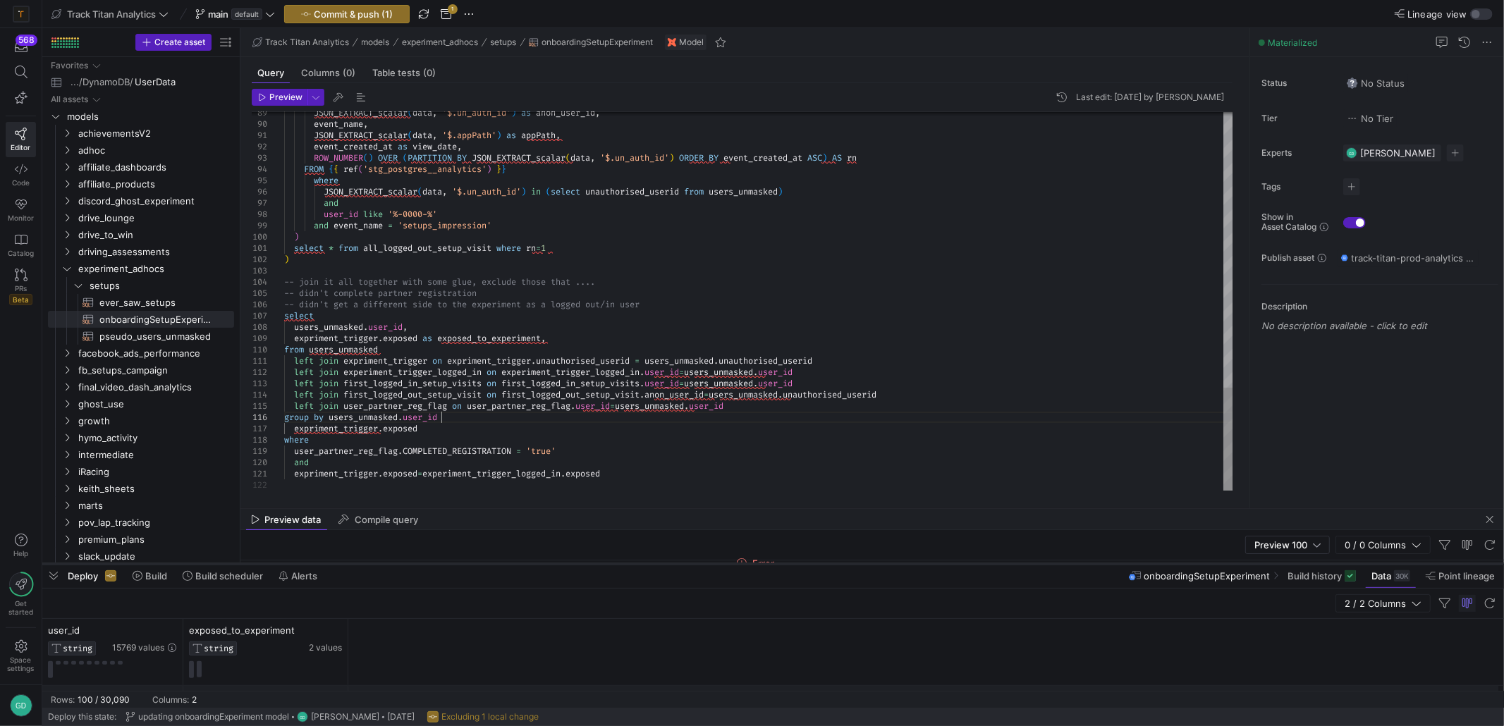
drag, startPoint x: 711, startPoint y: 467, endPoint x: 703, endPoint y: 562, distance: 95.5
click at [703, 562] on div at bounding box center [772, 564] width 1461 height 6
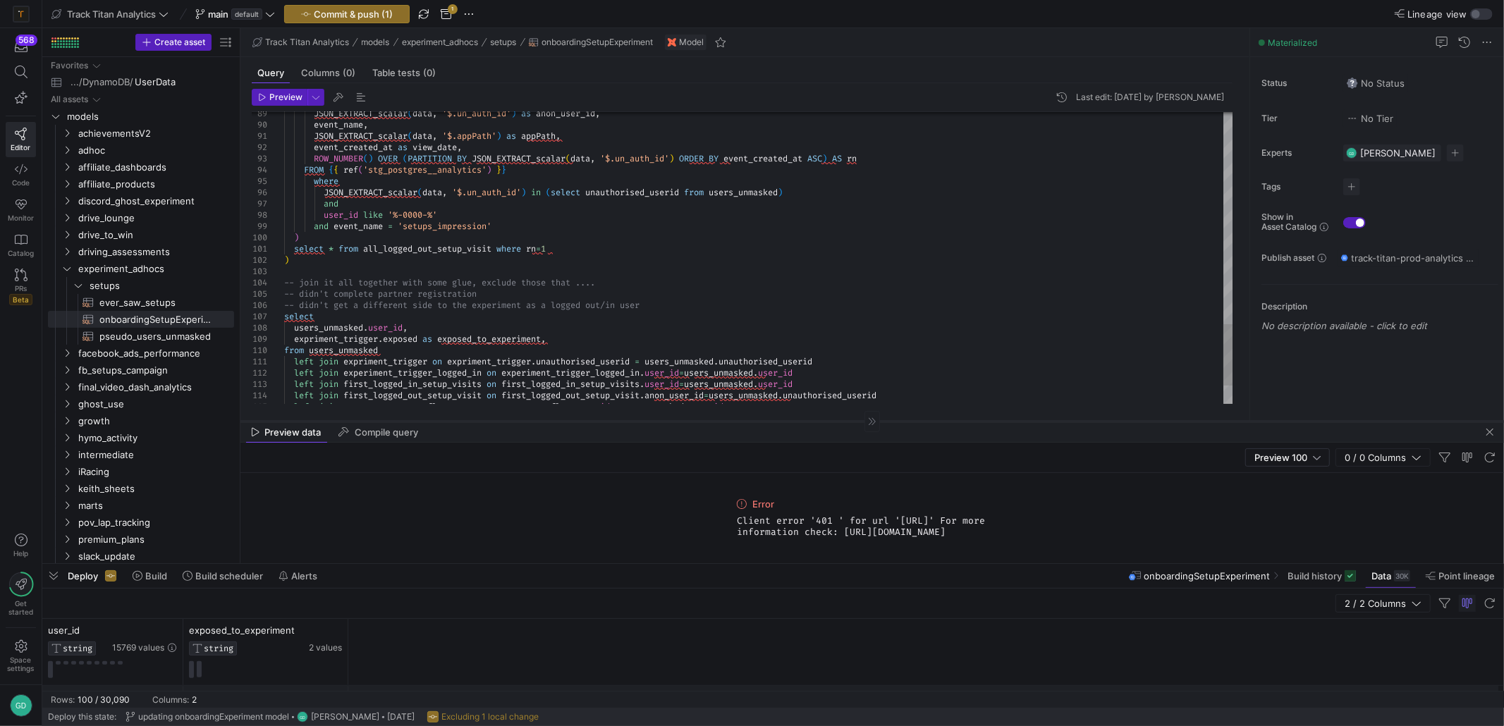
drag, startPoint x: 729, startPoint y: 508, endPoint x: 705, endPoint y: 420, distance: 90.6
click at [705, 421] on div at bounding box center [871, 421] width 1263 height 1
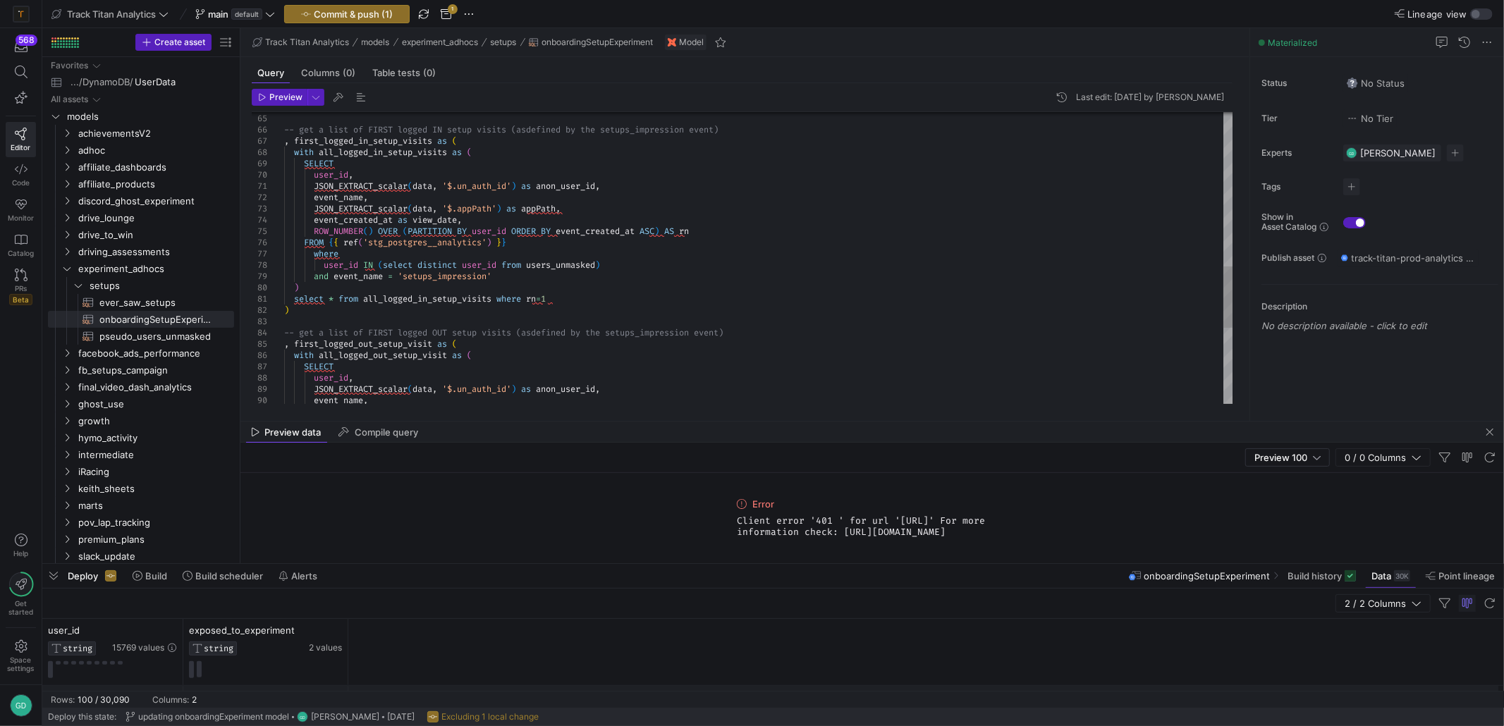
click at [646, 241] on div "JSON_EXTRACT_scalar ( data , '$.un_auth_id' ) as anon_user_id , event_name , SE…" at bounding box center [758, 73] width 949 height 1387
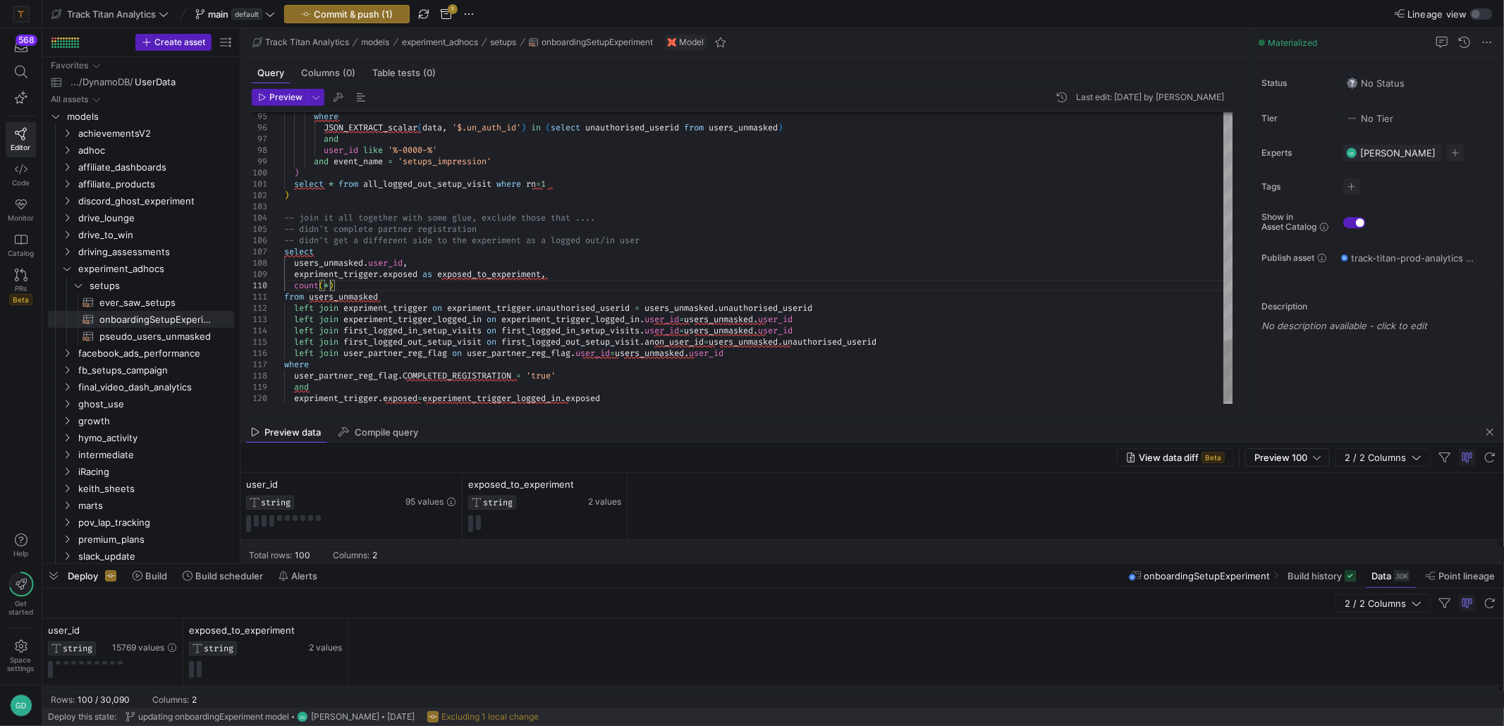
scroll to position [101, 49]
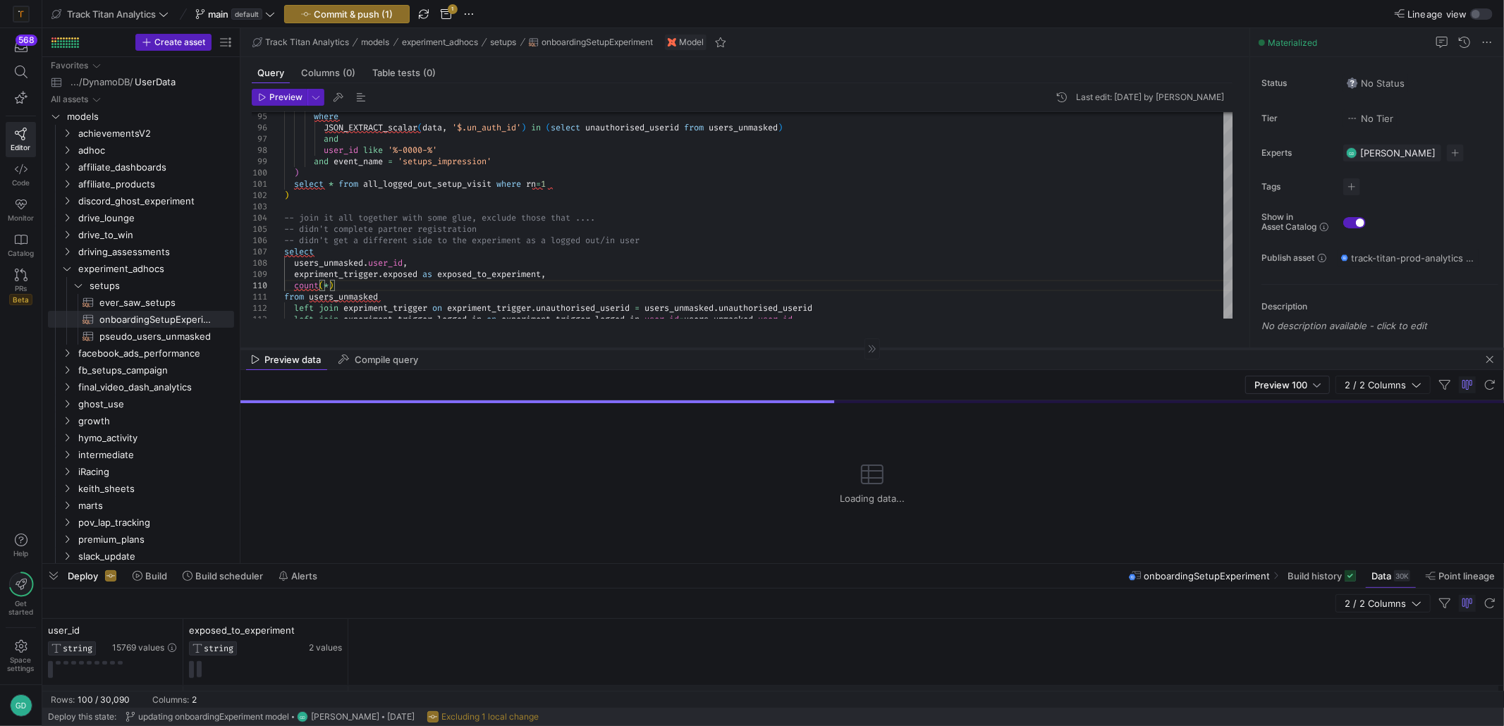
drag, startPoint x: 771, startPoint y: 420, endPoint x: 748, endPoint y: 348, distance: 76.2
click at [748, 348] on div at bounding box center [871, 348] width 1263 height 1
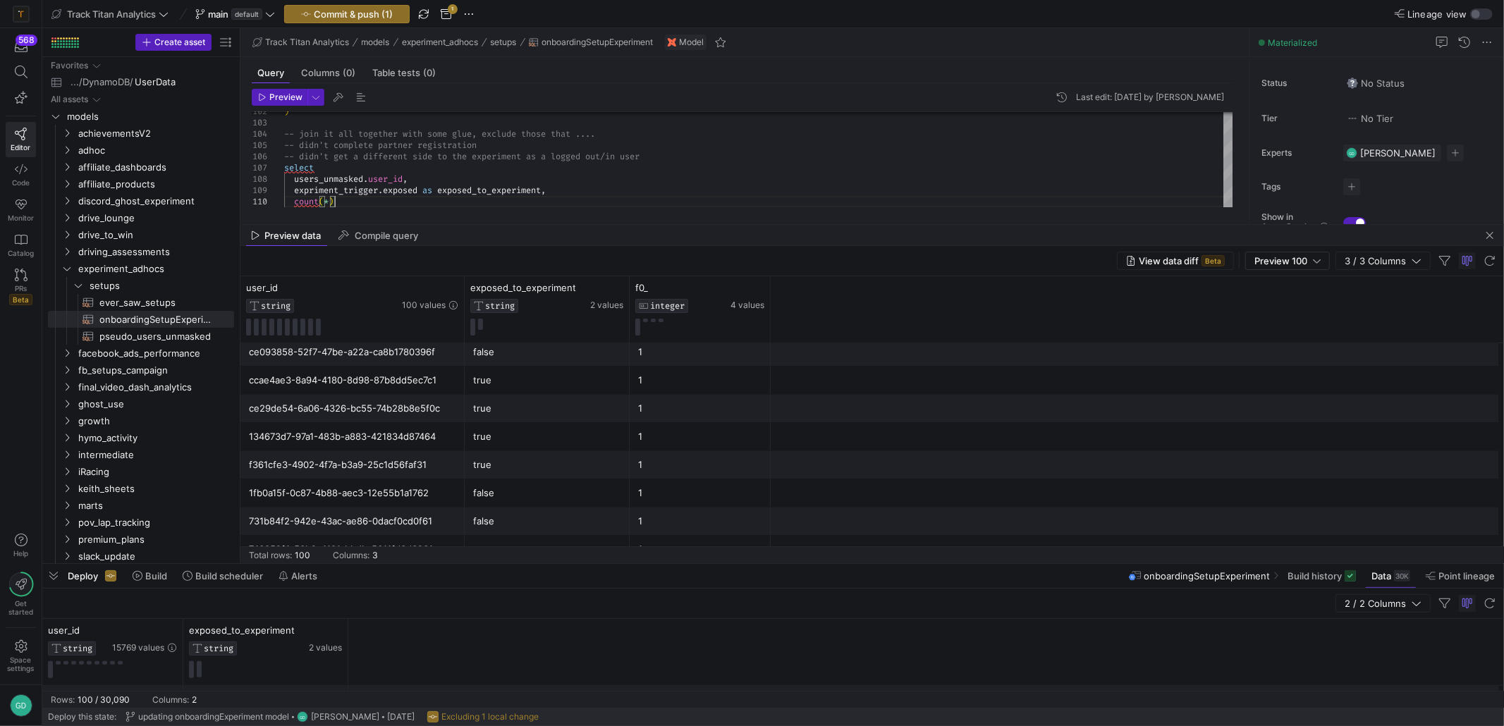
scroll to position [2600, 0]
drag, startPoint x: 1120, startPoint y: 348, endPoint x: 1066, endPoint y: 224, distance: 135.1
click at [1066, 224] on div at bounding box center [871, 224] width 1263 height 1
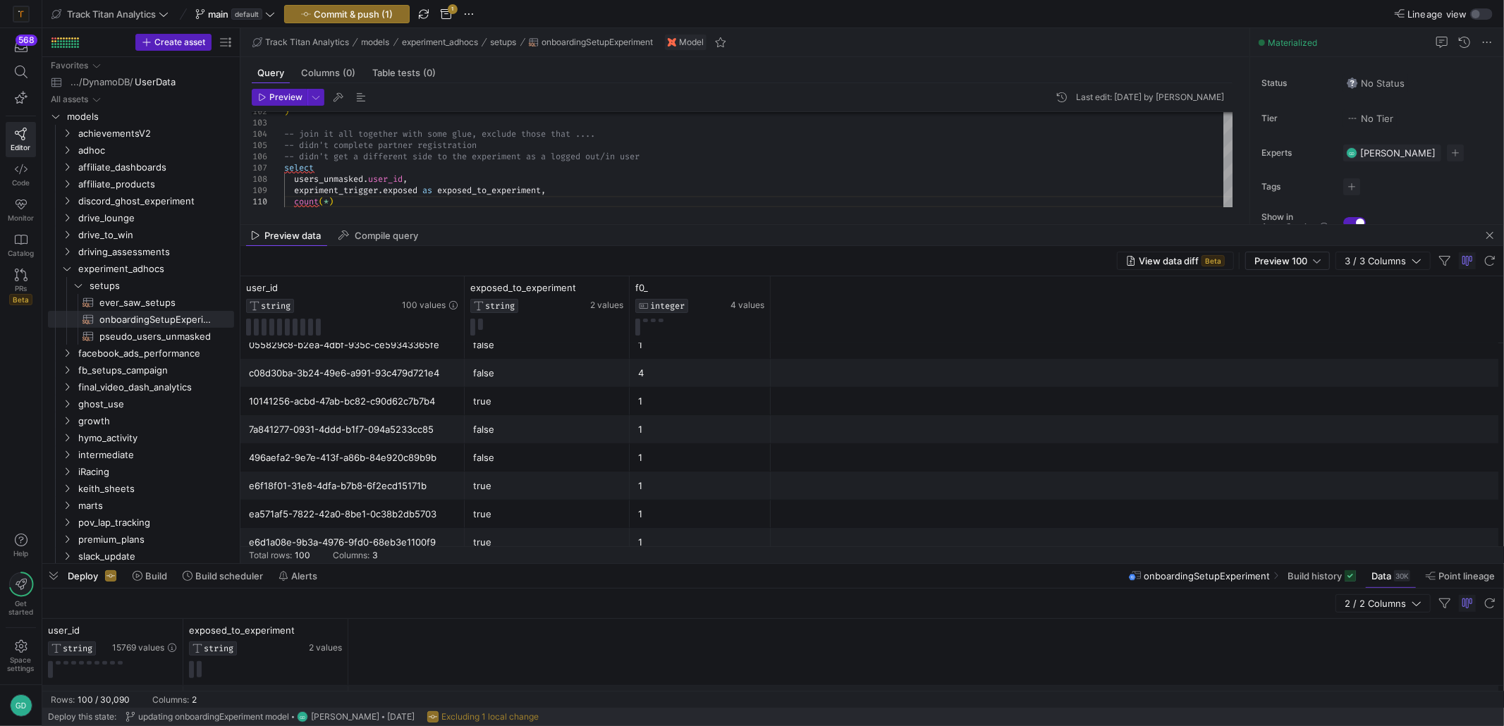
drag, startPoint x: 859, startPoint y: 228, endPoint x: 872, endPoint y: 290, distance: 64.0
click at [872, 290] on mat-tab-group "Preview data Compile query View data diff Beta Preview 100 3 / 3 Columns Drag h…" at bounding box center [871, 394] width 1263 height 338
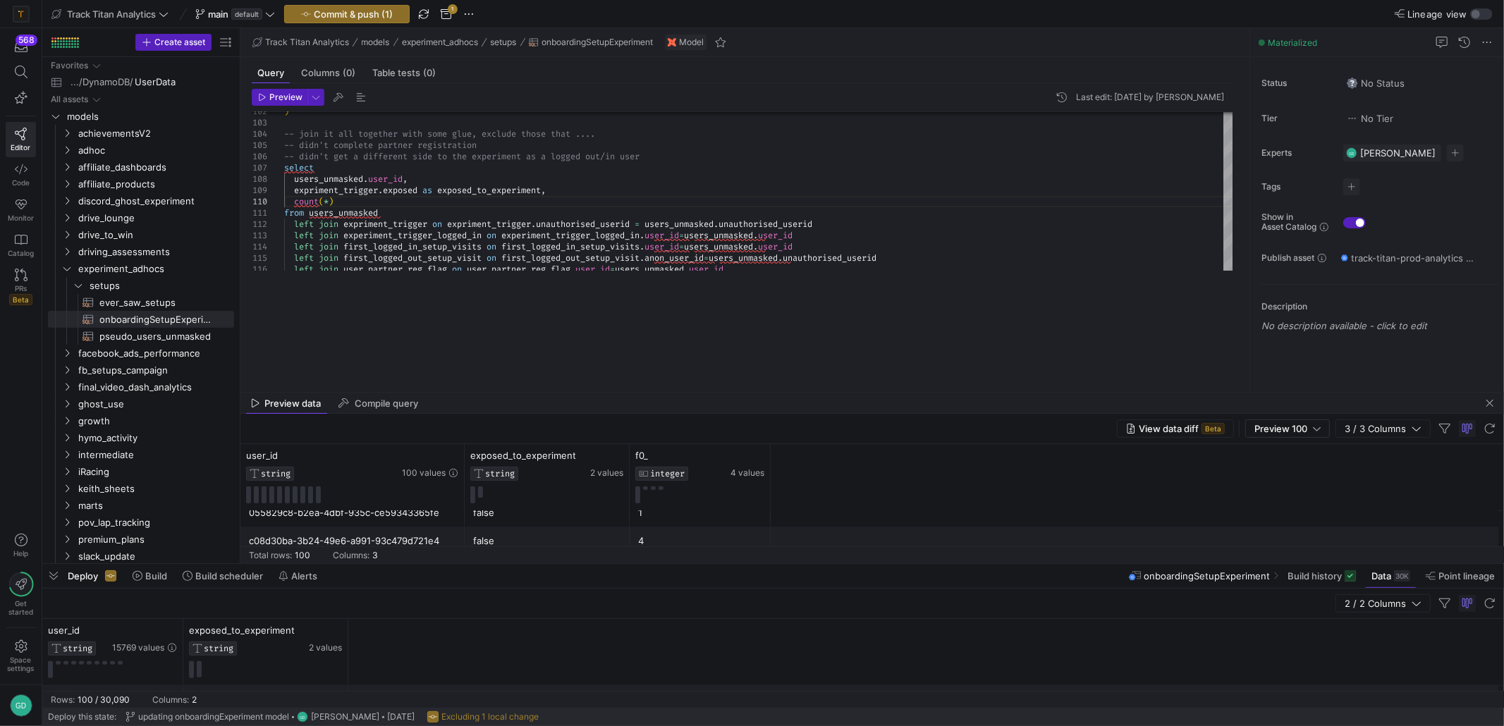
drag, startPoint x: 849, startPoint y: 225, endPoint x: 881, endPoint y: 393, distance: 170.7
click at [881, 393] on as-split "Track Titan Analytics models experiment_adhocs setups onboardingSetupExperiment…" at bounding box center [871, 295] width 1263 height 535
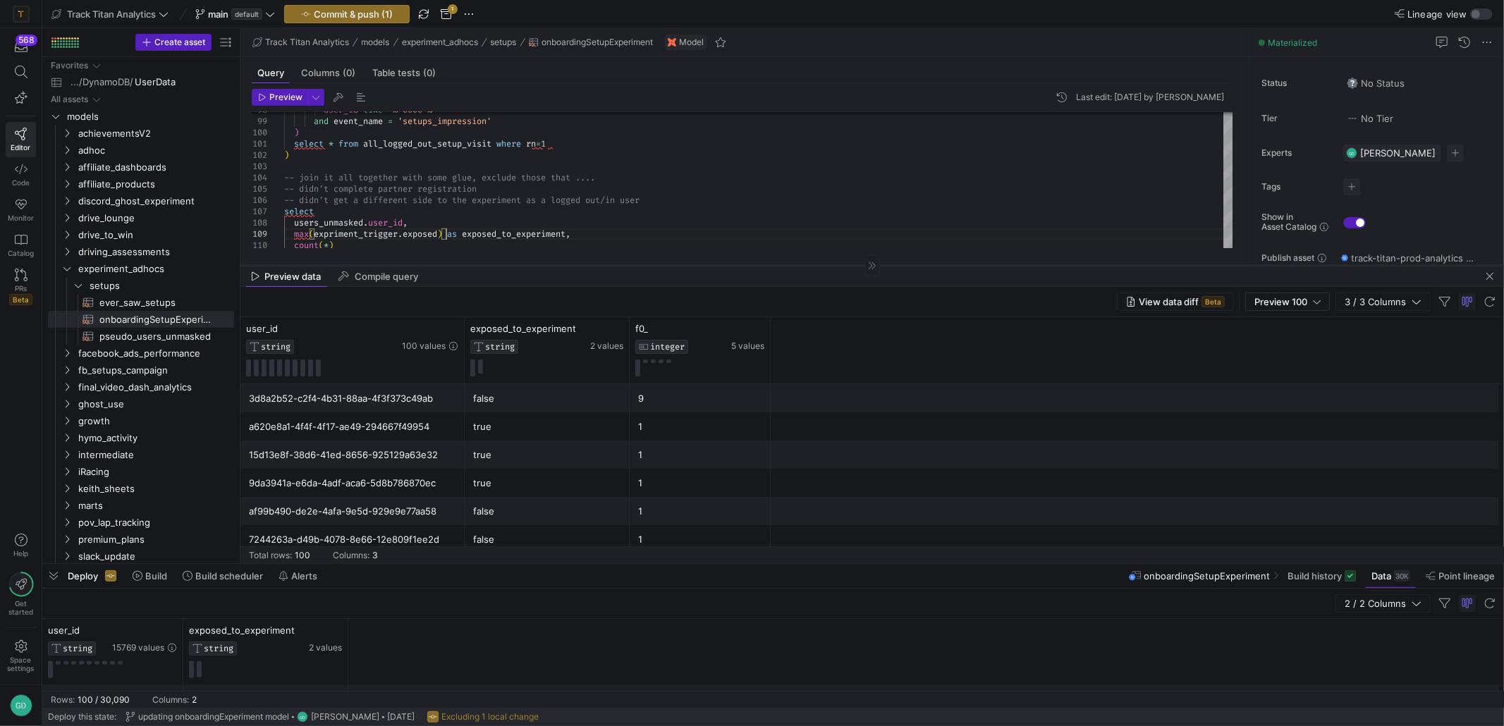
drag, startPoint x: 601, startPoint y: 391, endPoint x: 569, endPoint y: 264, distance: 131.0
click at [569, 265] on div at bounding box center [871, 265] width 1263 height 1
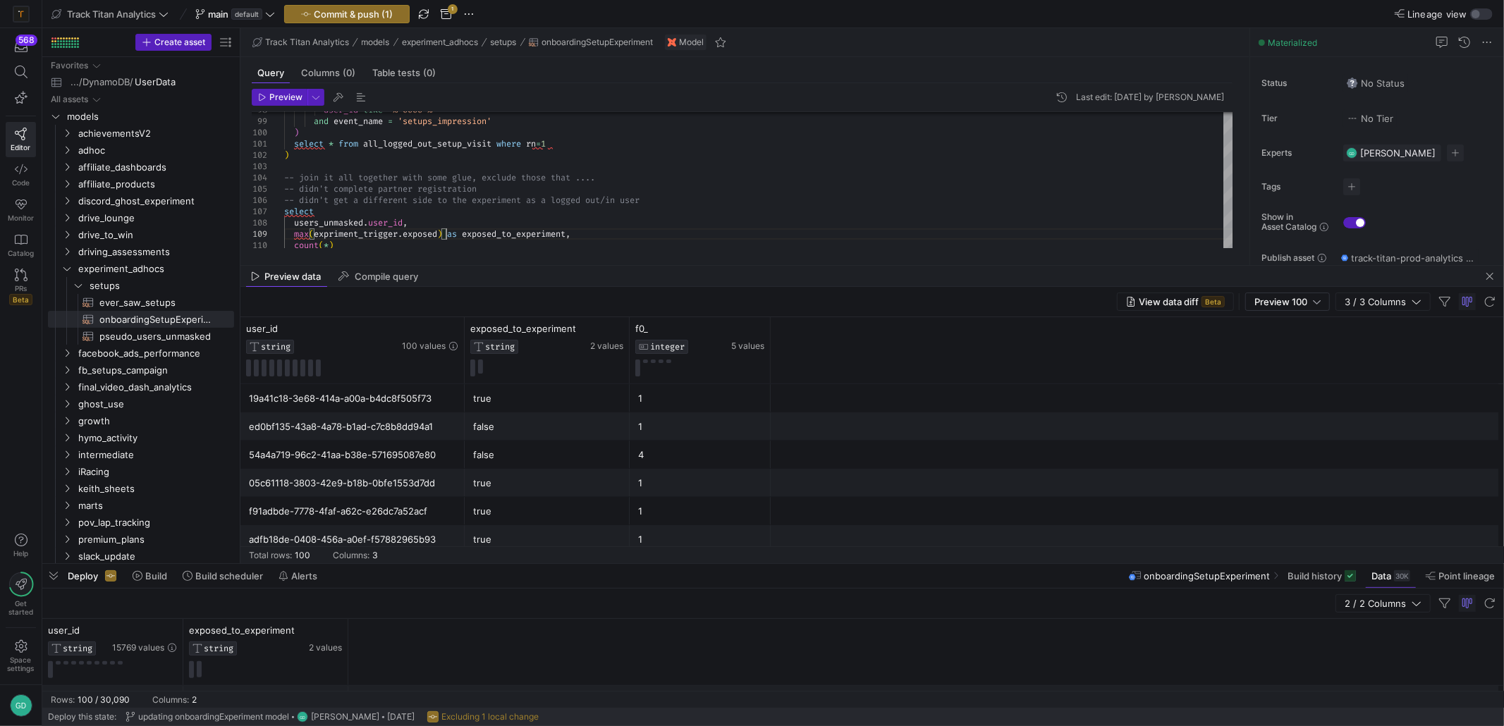
scroll to position [818, 0]
type textarea "select * from all_logged_out_setup_visit where rn=1 ) -- join it all together w…"
click at [520, 439] on div "false" at bounding box center [547, 426] width 148 height 27
click at [1287, 301] on span "Preview 100" at bounding box center [1280, 301] width 53 height 11
click at [1271, 348] on span "Full Preview" at bounding box center [1287, 347] width 73 height 11
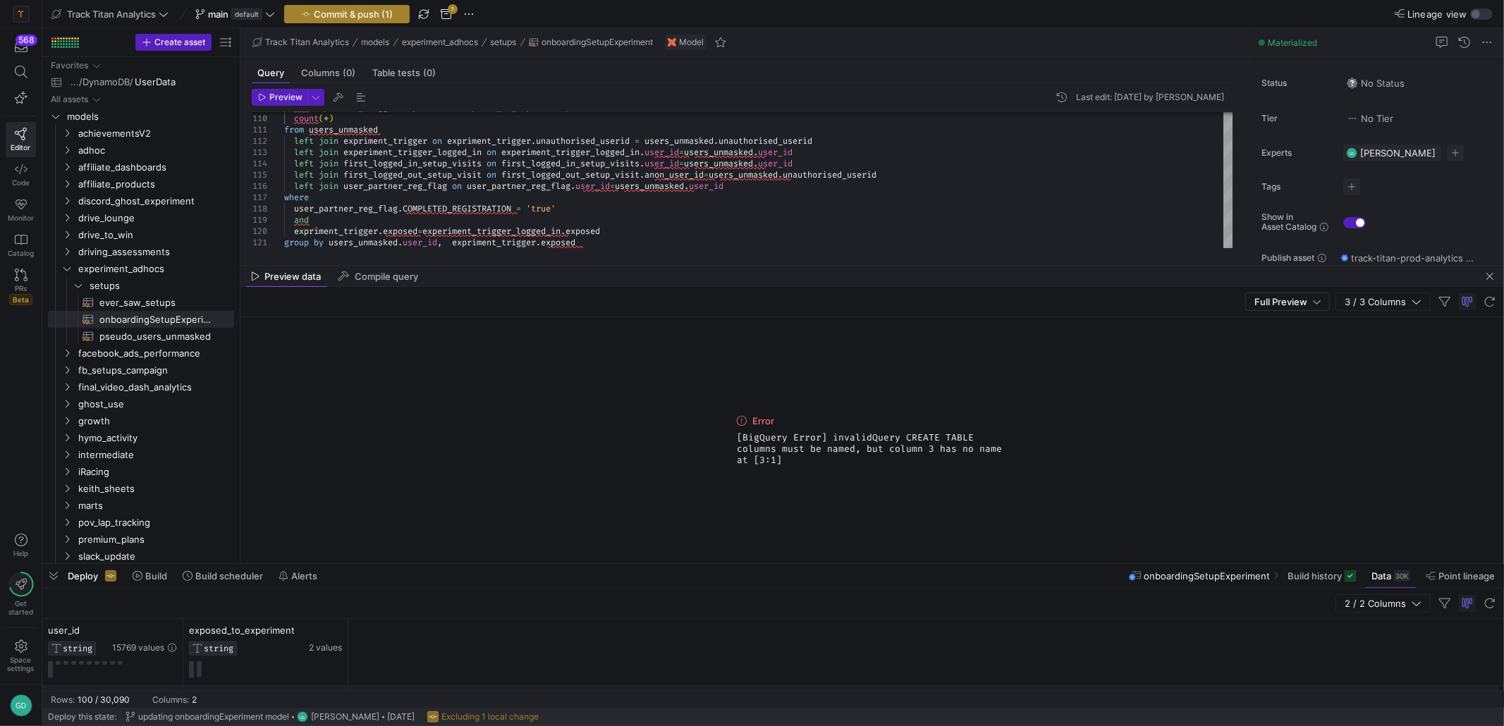
click at [359, 18] on span "Commit & push (1)" at bounding box center [353, 13] width 79 height 11
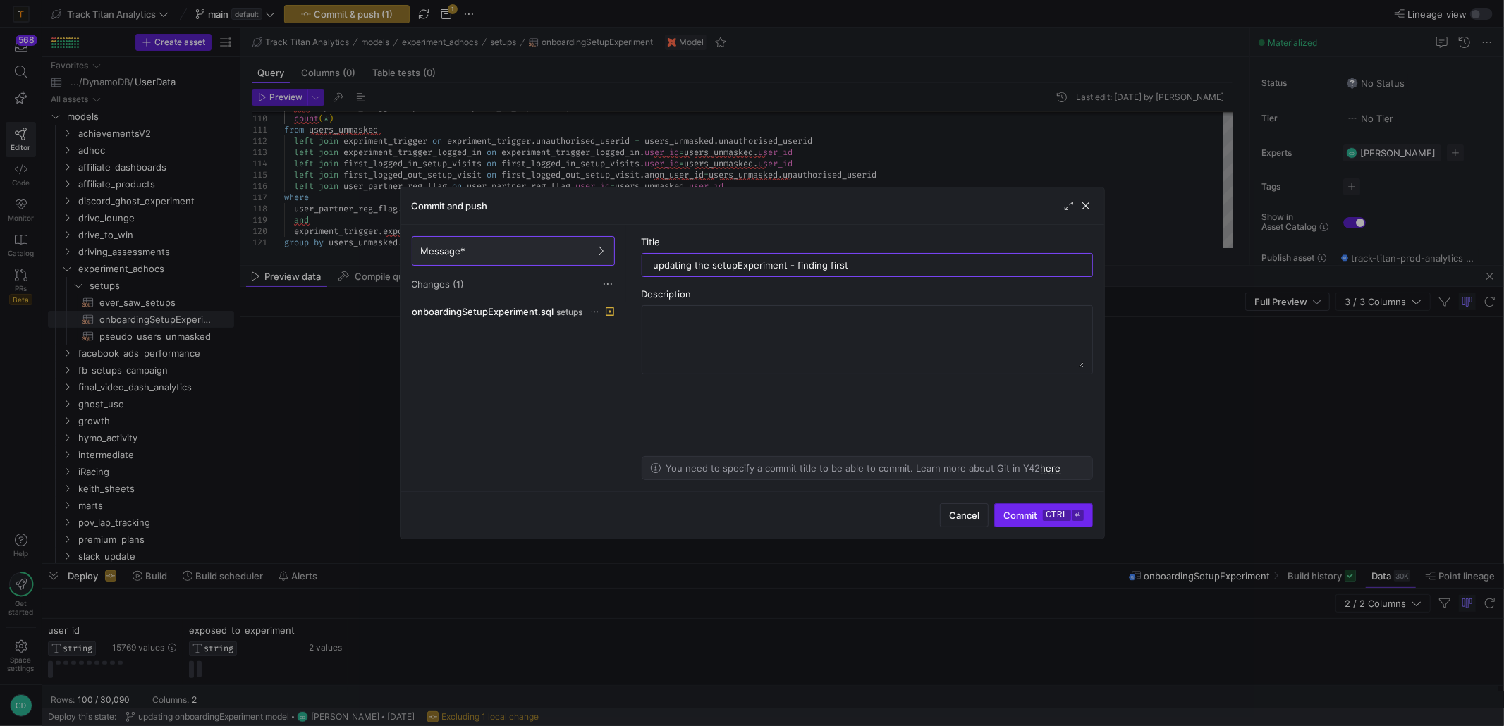
type input "updating the setupExperiment - finding first"
click at [1055, 522] on span "submit" at bounding box center [1043, 515] width 97 height 23
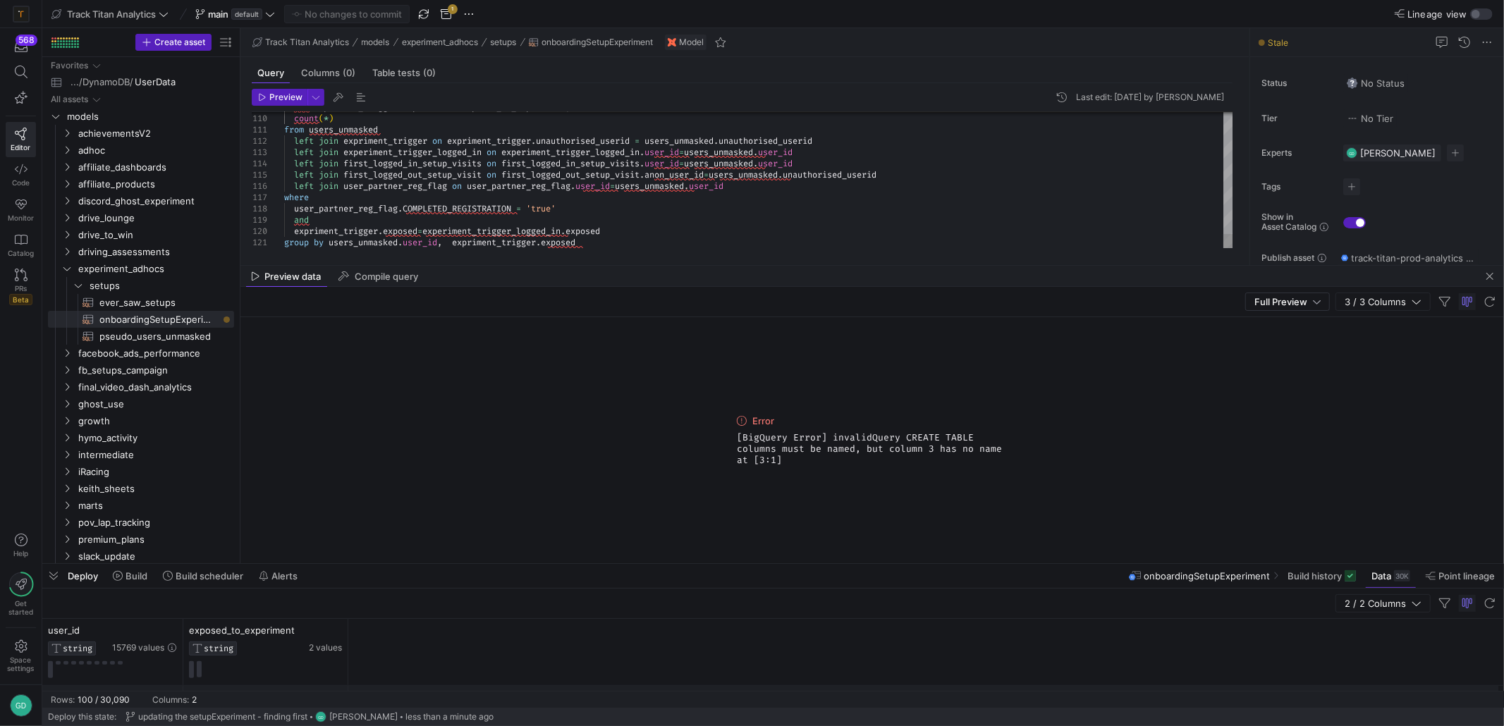
type textarea "rised_userid left join experiment_trigger_logged_in on experiment_trigger_logge…"
click at [424, 18] on span "button" at bounding box center [423, 14] width 17 height 17
click at [1321, 568] on span at bounding box center [1321, 576] width 80 height 23
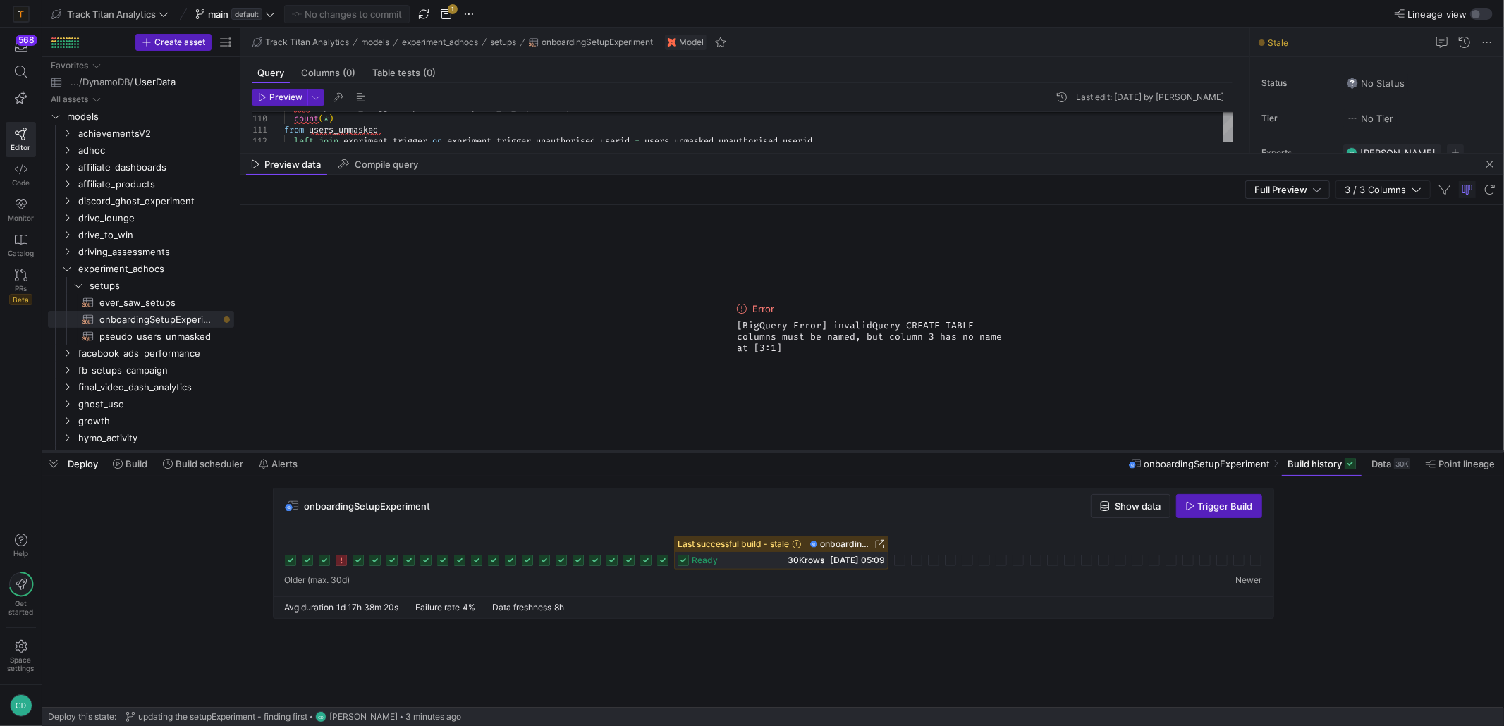
drag, startPoint x: 811, startPoint y: 561, endPoint x: 772, endPoint y: 449, distance: 118.6
click at [772, 449] on div at bounding box center [772, 452] width 1461 height 6
click at [1228, 505] on span "Trigger Build" at bounding box center [1225, 505] width 55 height 11
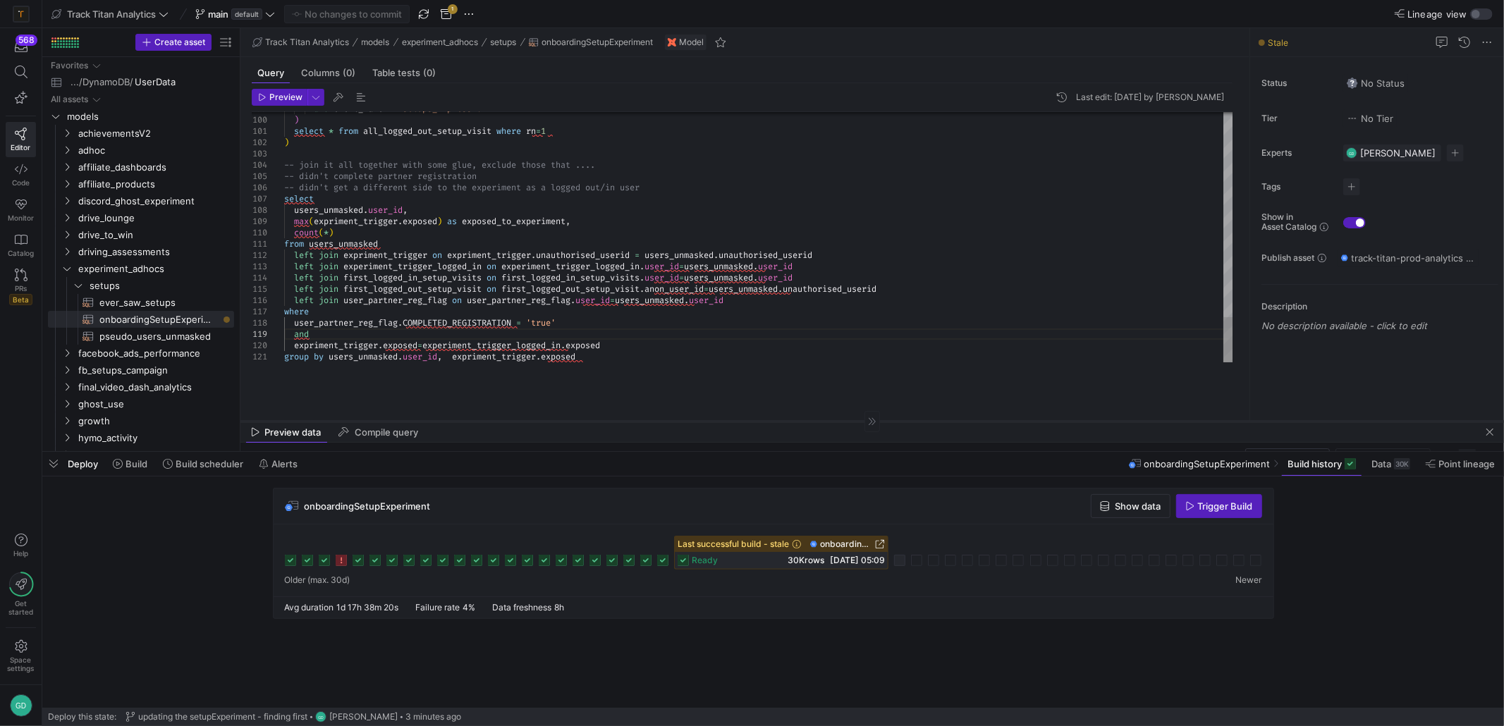
drag, startPoint x: 804, startPoint y: 152, endPoint x: 832, endPoint y: 420, distance: 269.3
click at [832, 421] on div at bounding box center [871, 421] width 1263 height 1
